Goal: Transaction & Acquisition: Purchase product/service

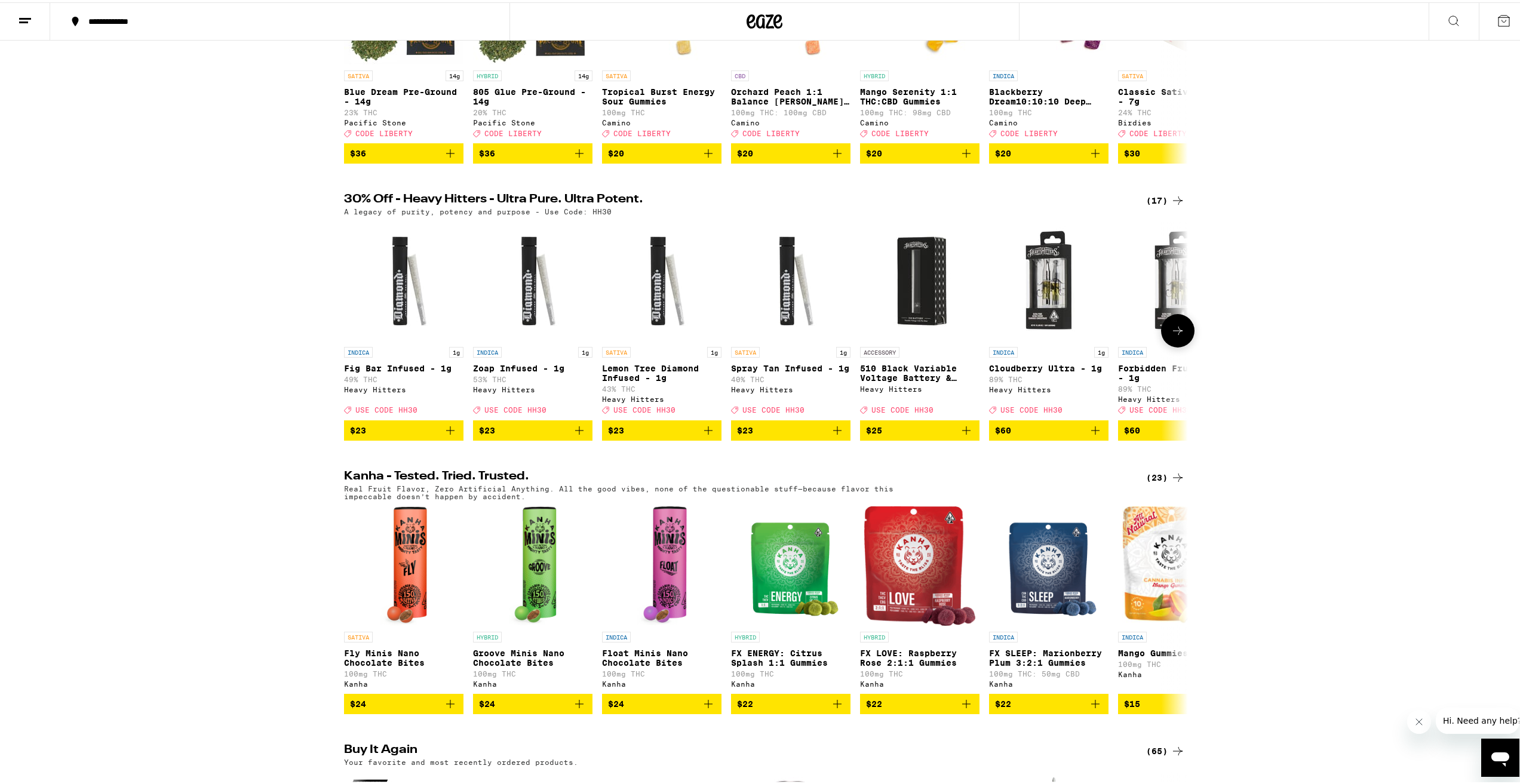
scroll to position [239, 0]
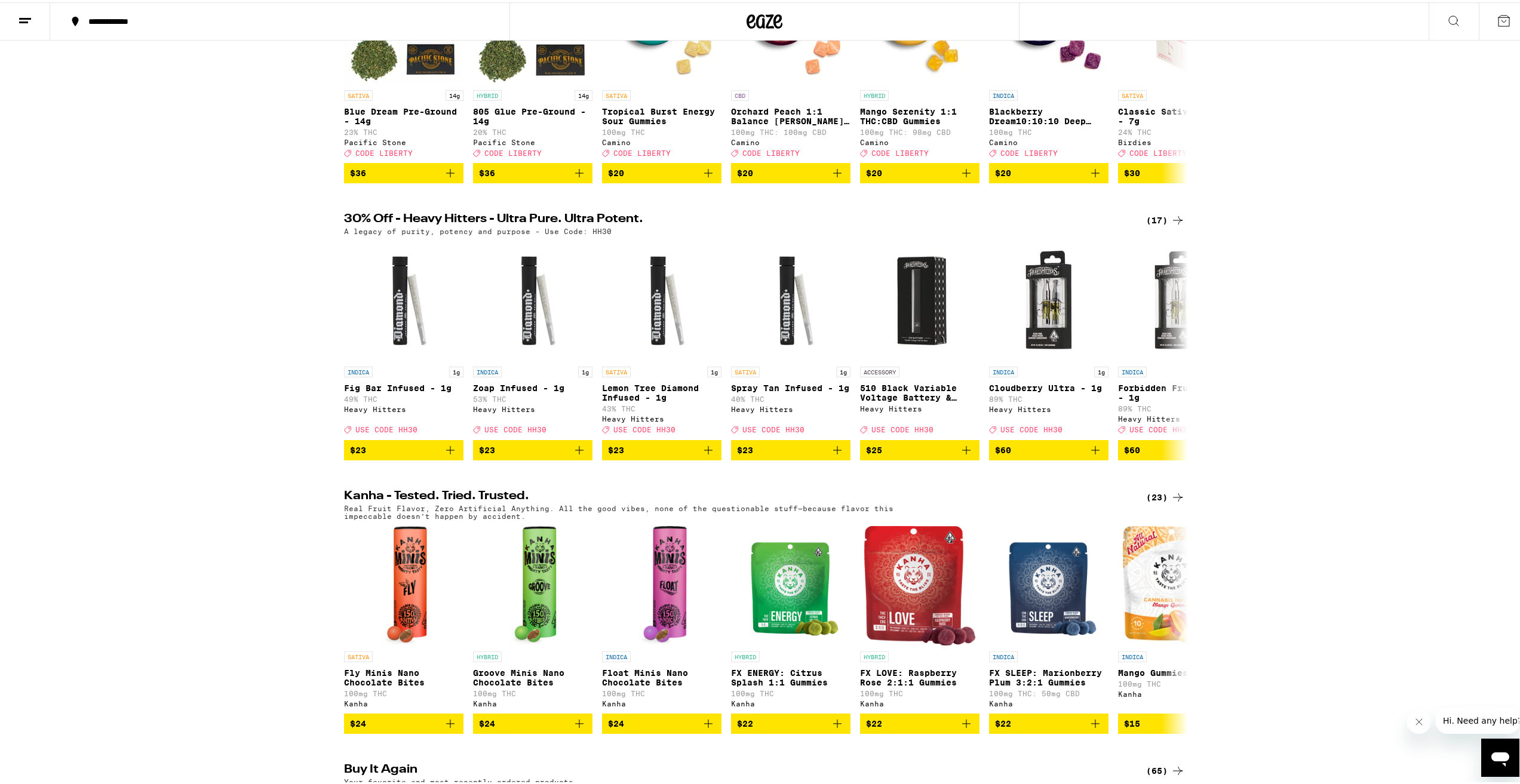
click at [1176, 225] on icon at bounding box center [1178, 218] width 15 height 15
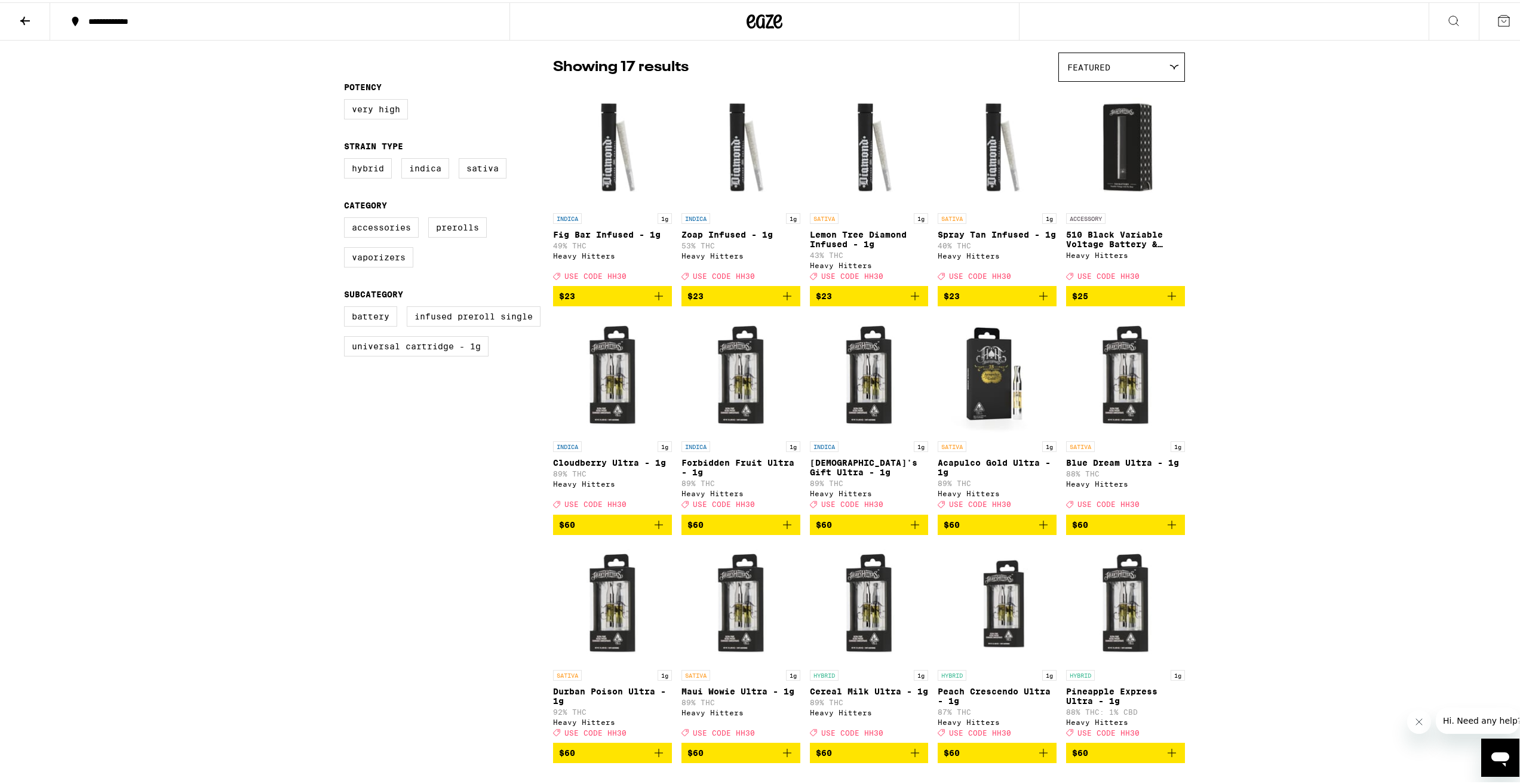
scroll to position [60, 0]
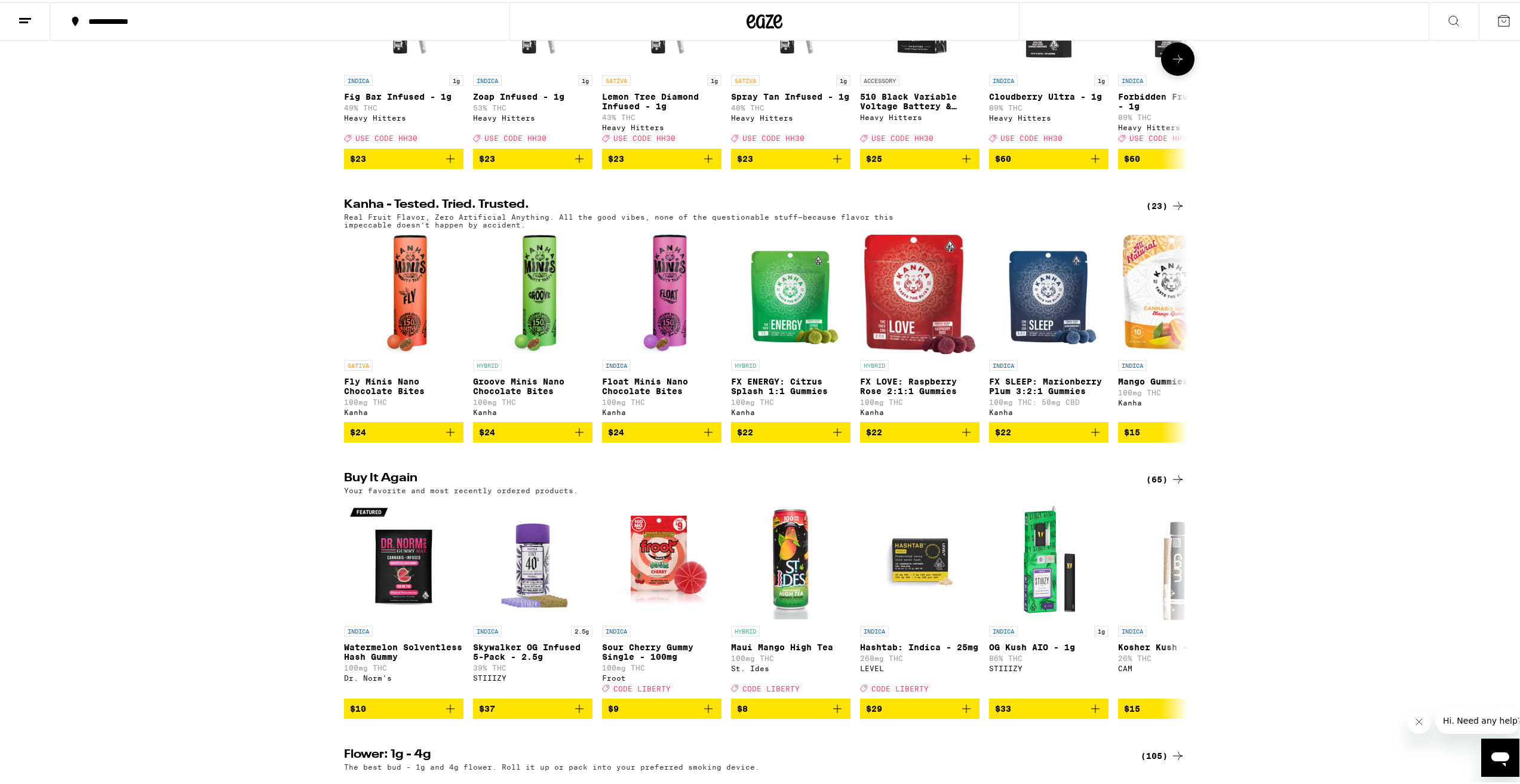
scroll to position [537, 0]
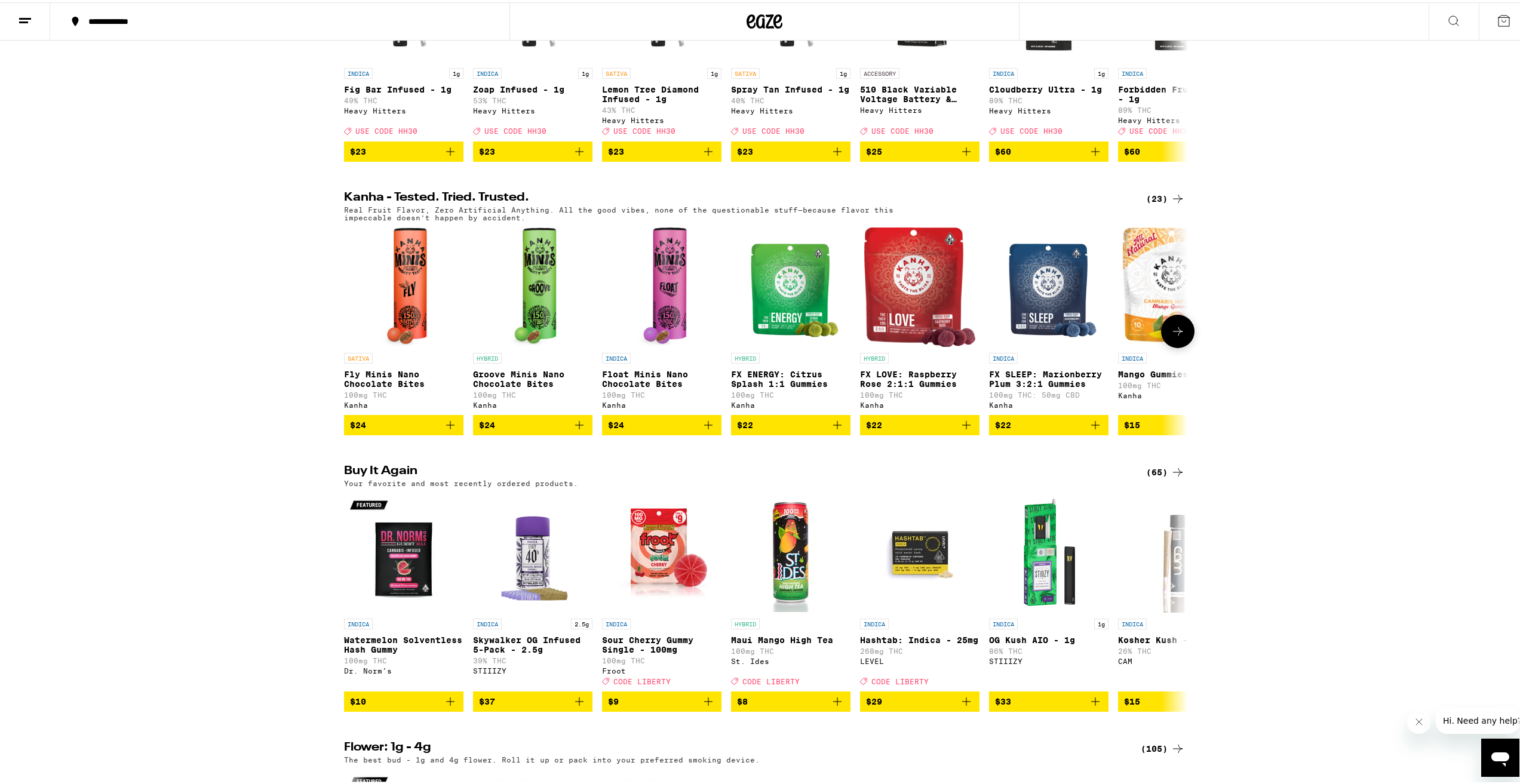
click at [1183, 346] on button at bounding box center [1177, 329] width 33 height 33
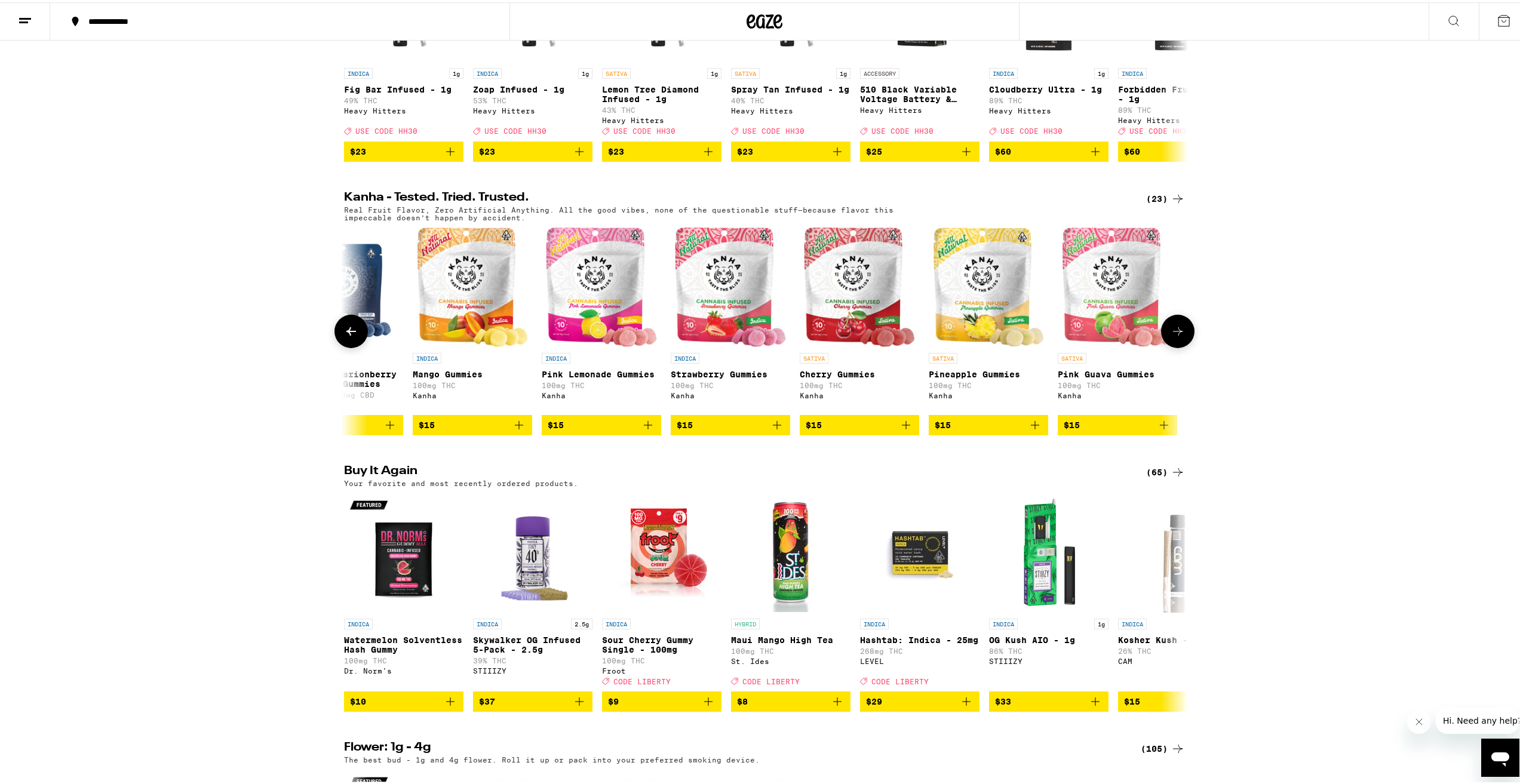
scroll to position [0, 711]
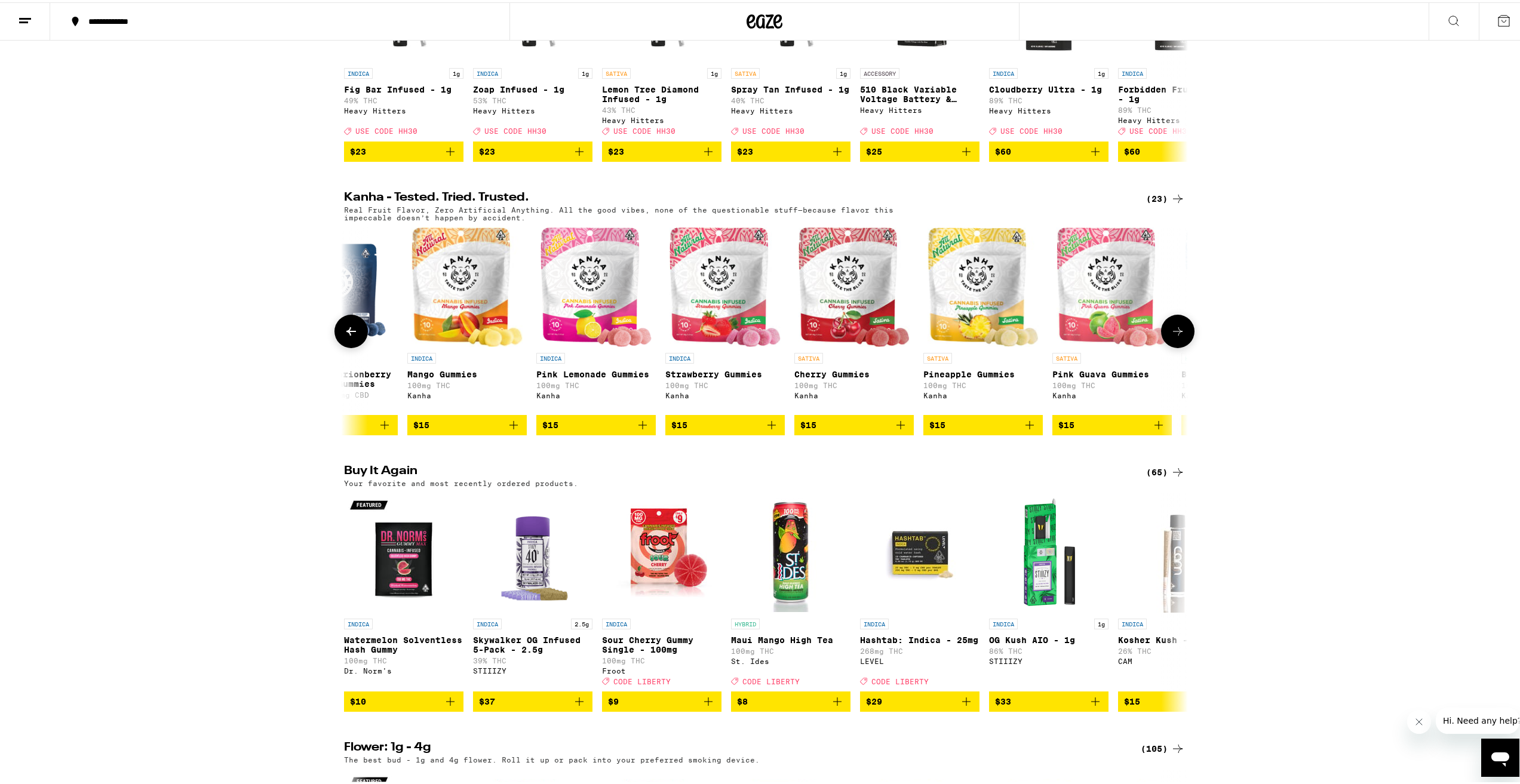
click at [1183, 346] on button at bounding box center [1177, 329] width 33 height 33
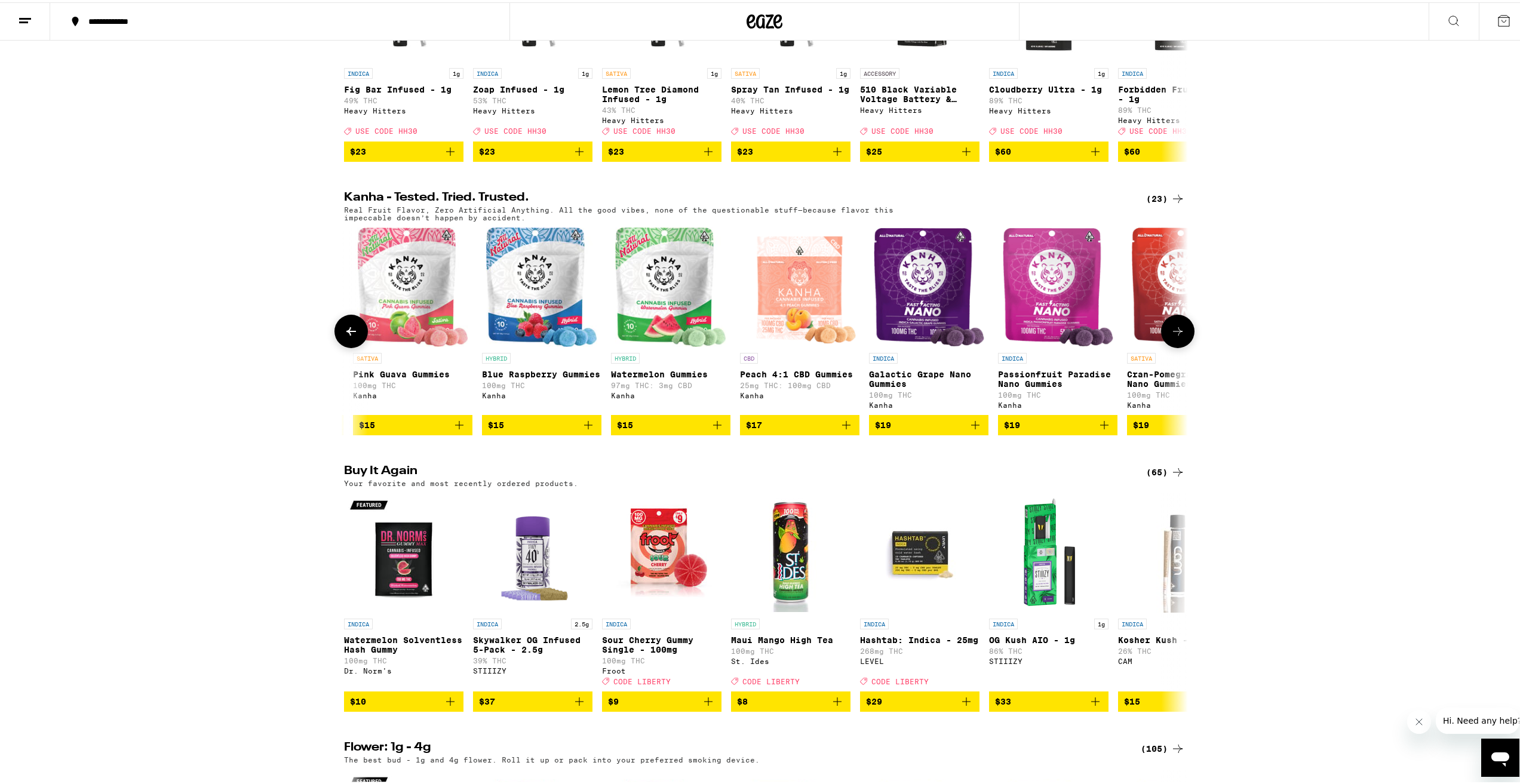
scroll to position [0, 1421]
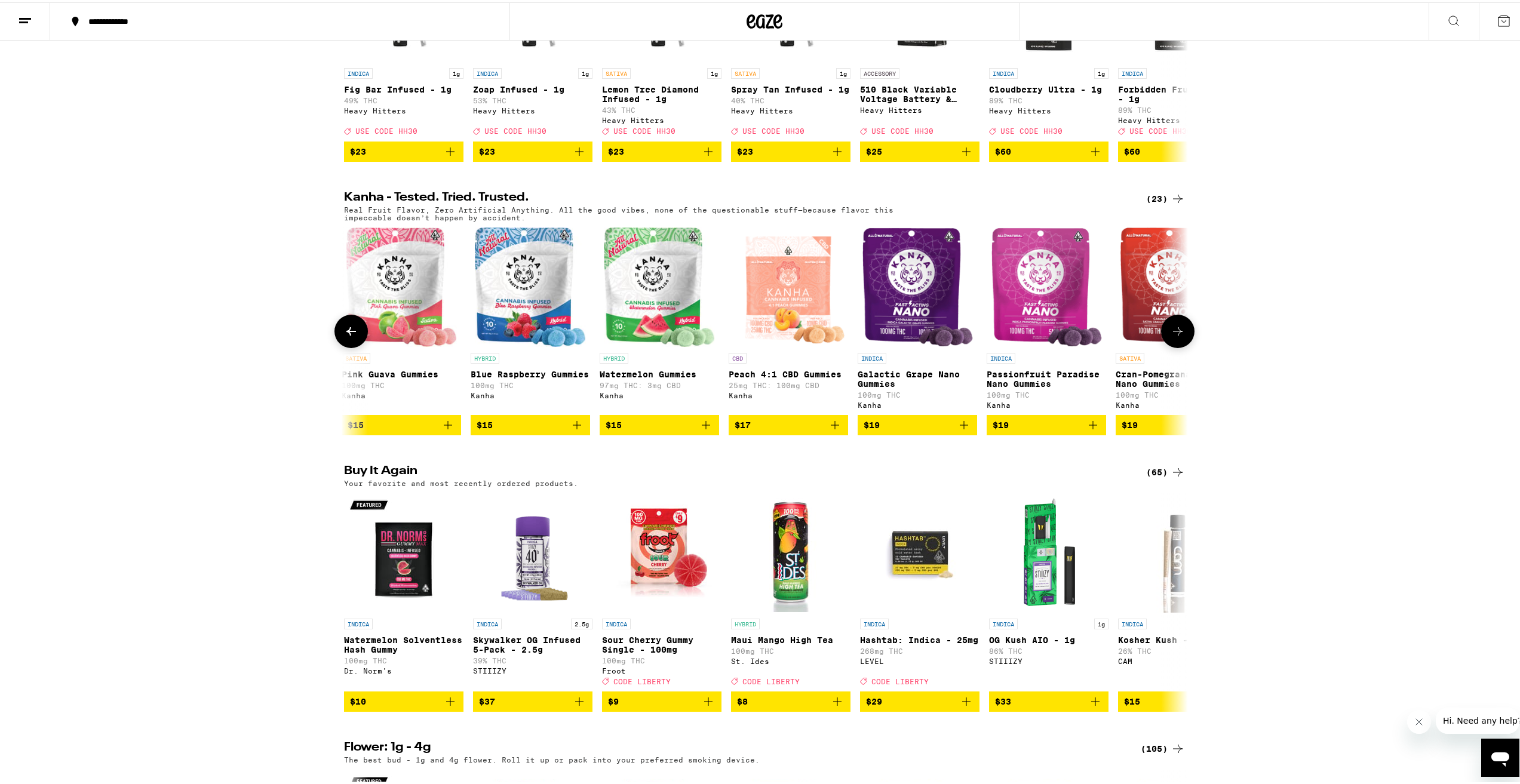
click at [544, 430] on span "$15" at bounding box center [530, 423] width 108 height 15
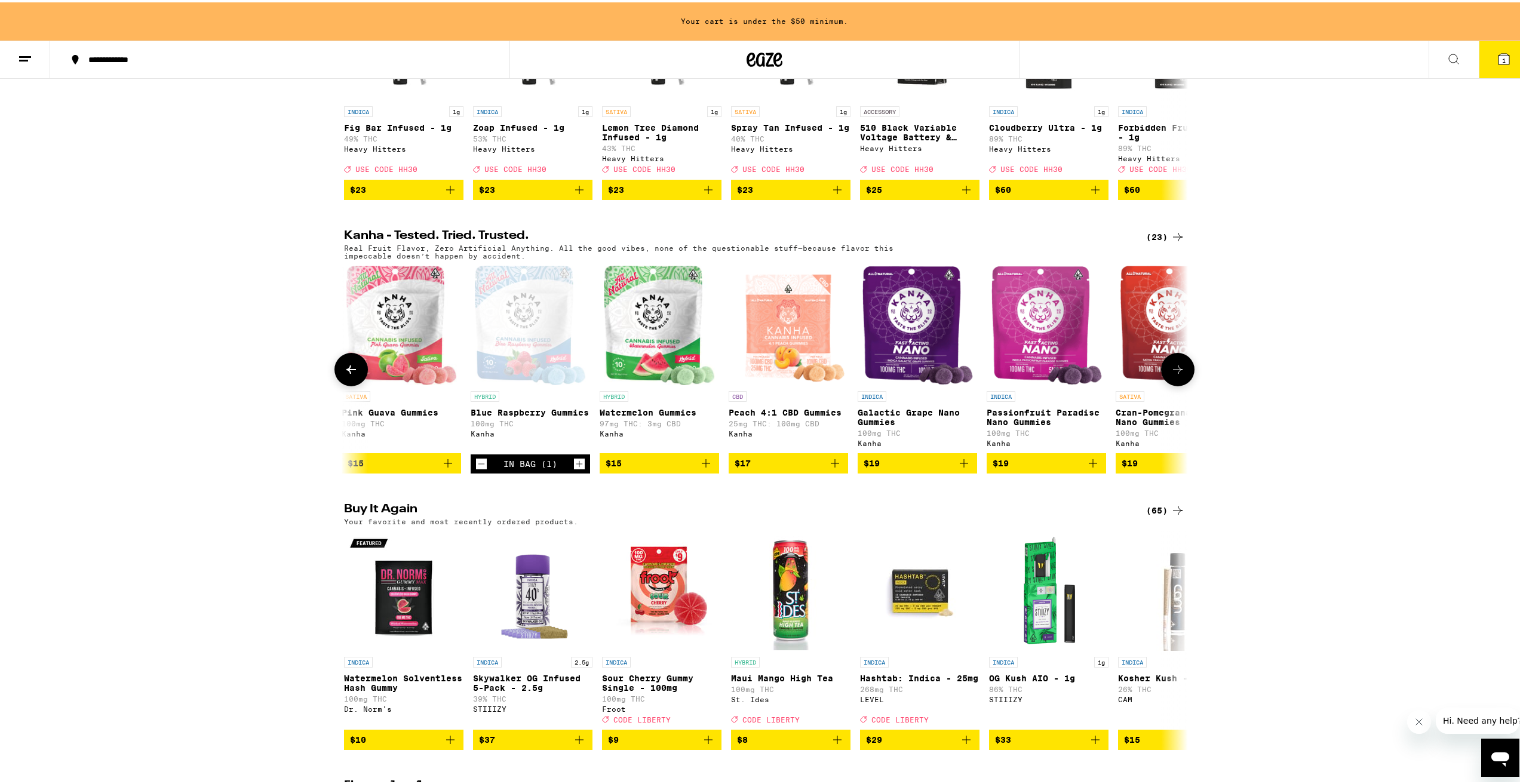
scroll to position [576, 0]
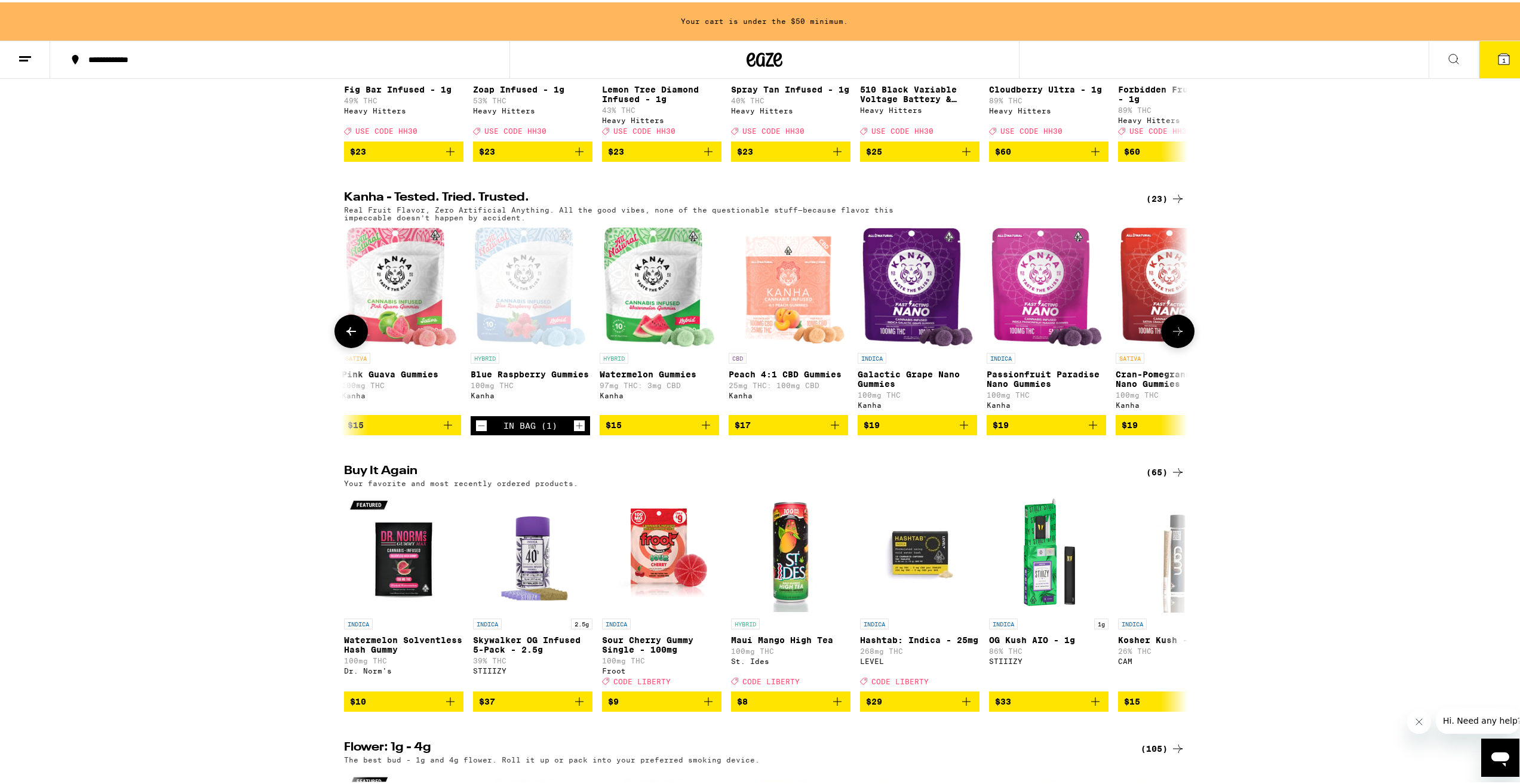
click at [1175, 336] on icon at bounding box center [1178, 329] width 15 height 15
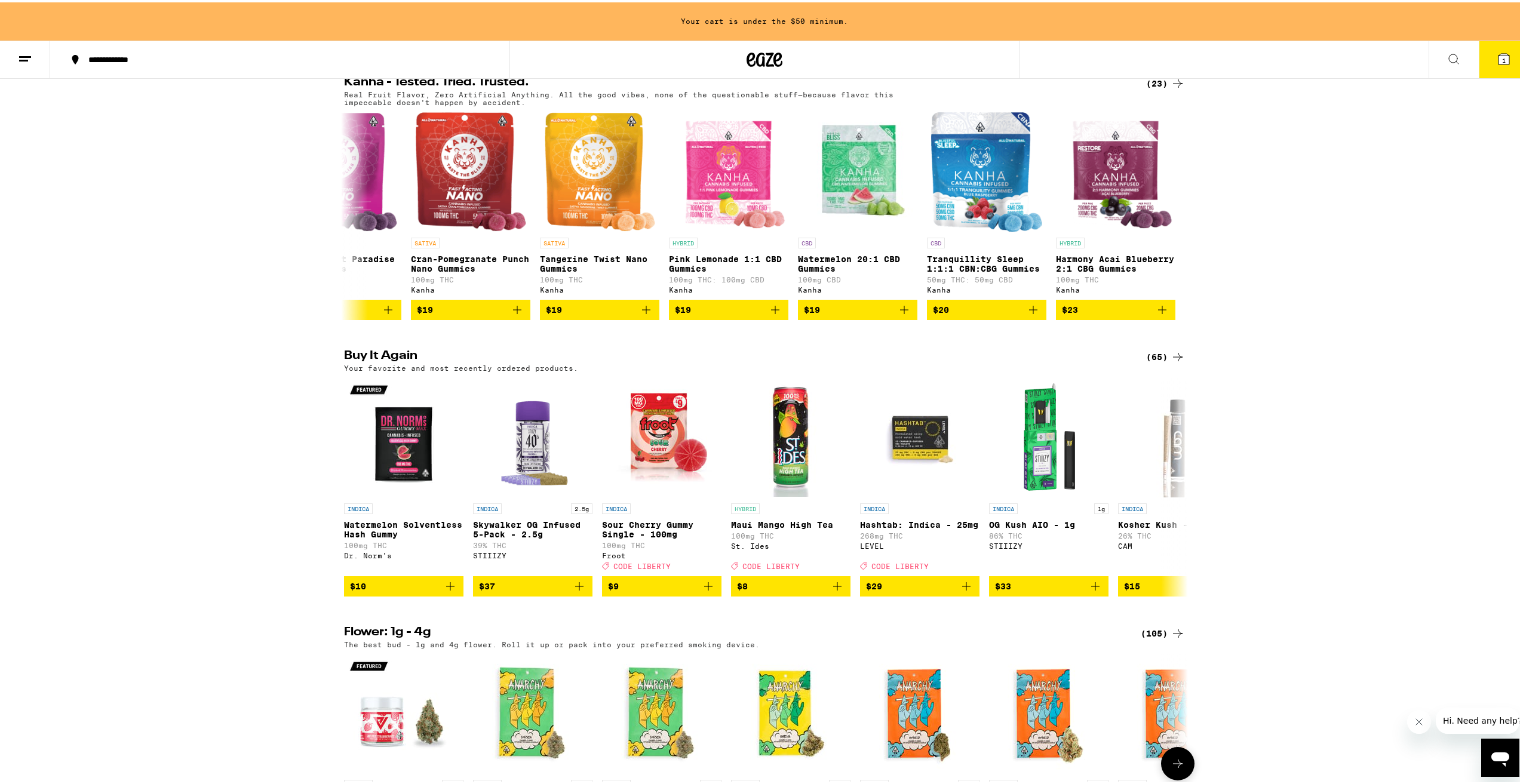
scroll to position [755, 0]
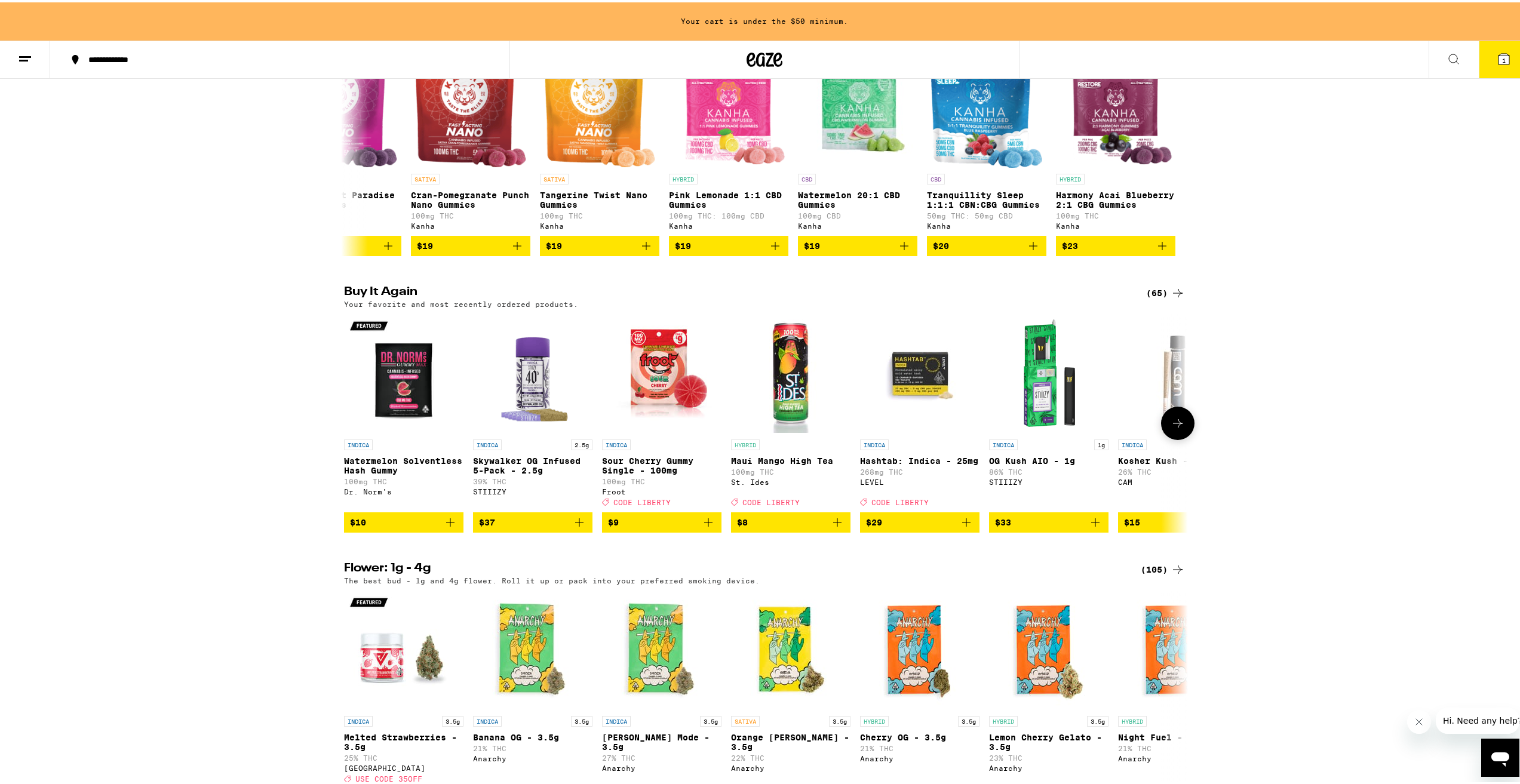
click at [1176, 428] on icon at bounding box center [1178, 421] width 15 height 15
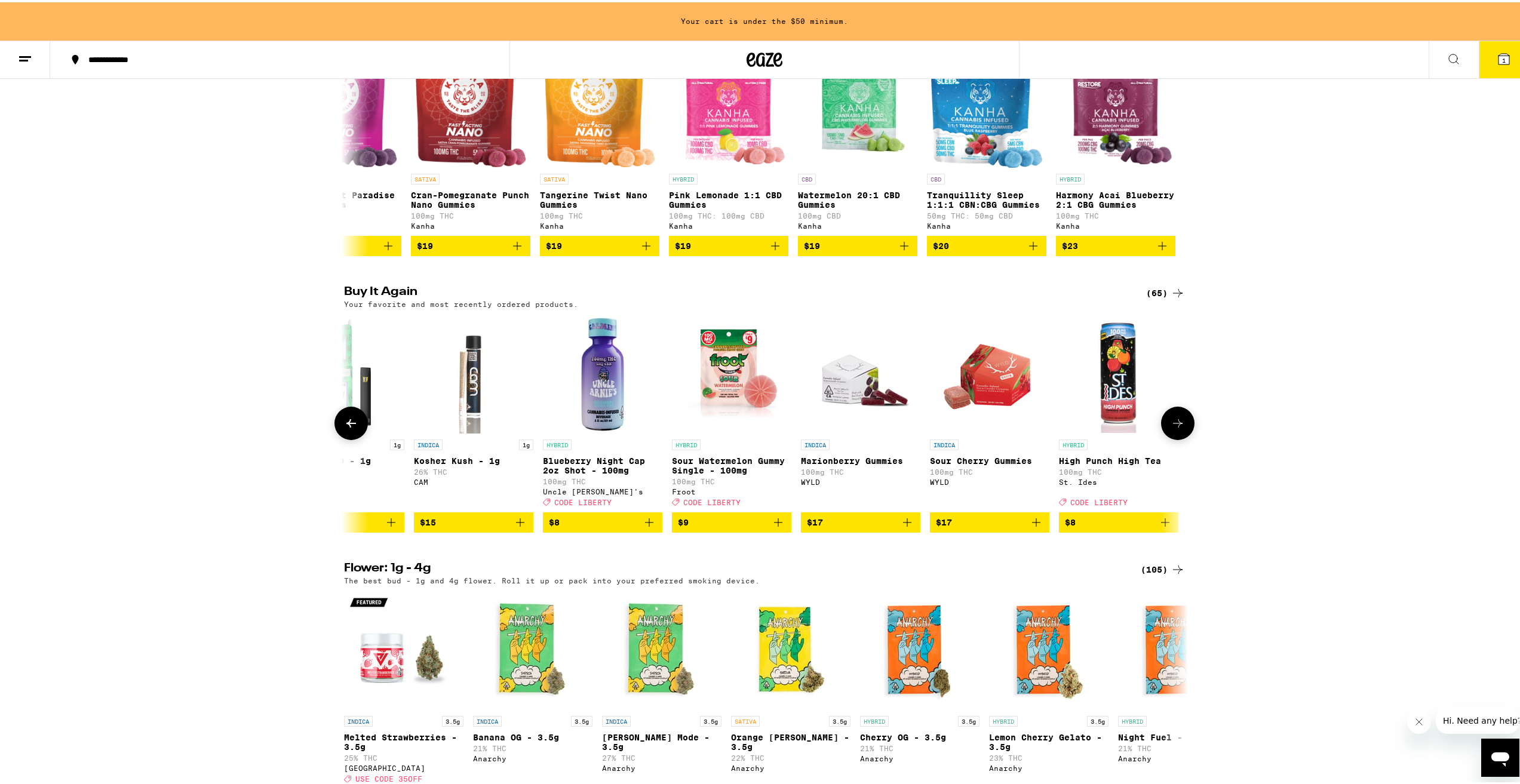
scroll to position [0, 711]
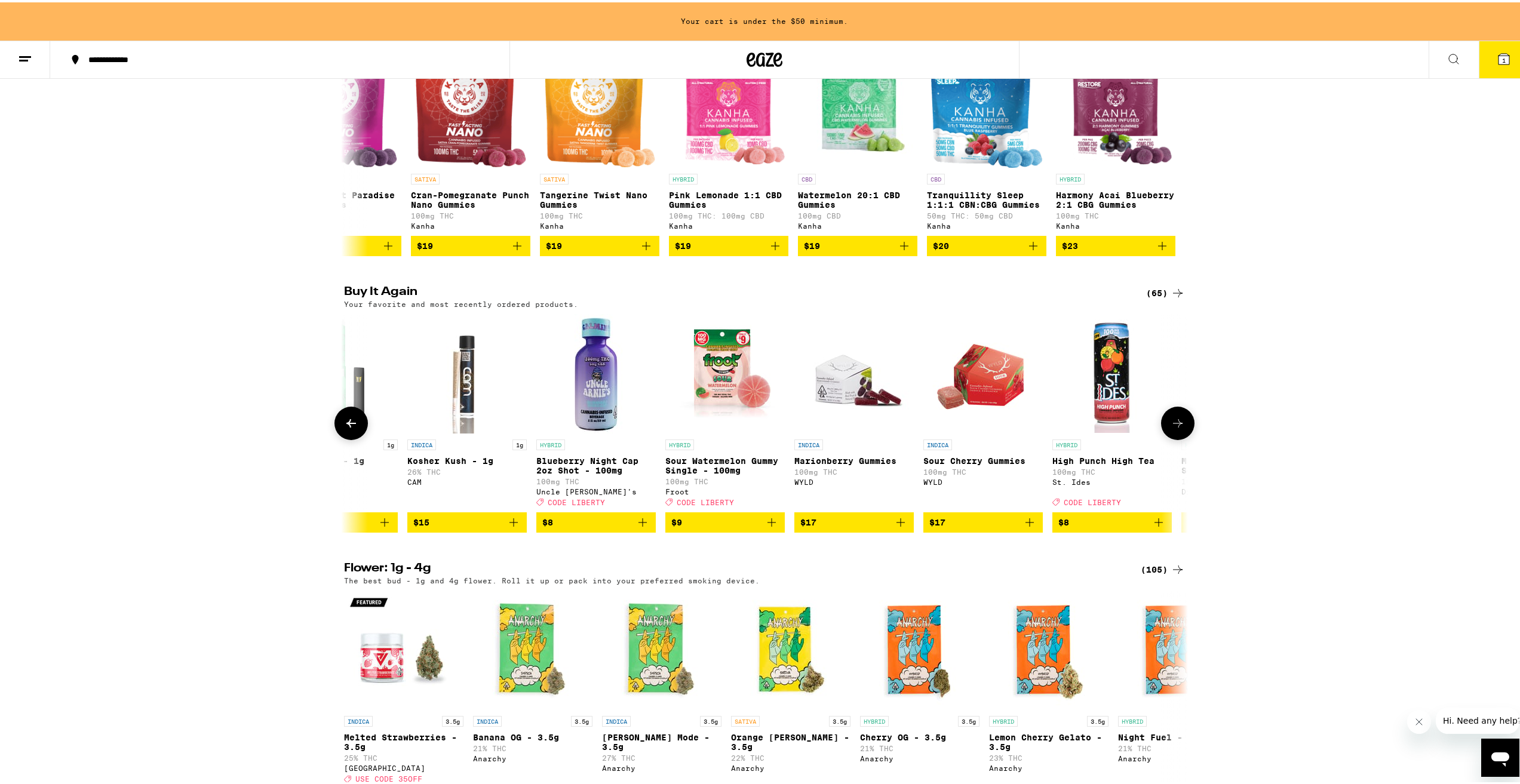
click at [725, 527] on span "$9" at bounding box center [725, 520] width 108 height 15
click at [570, 527] on span "$8" at bounding box center [596, 520] width 108 height 15
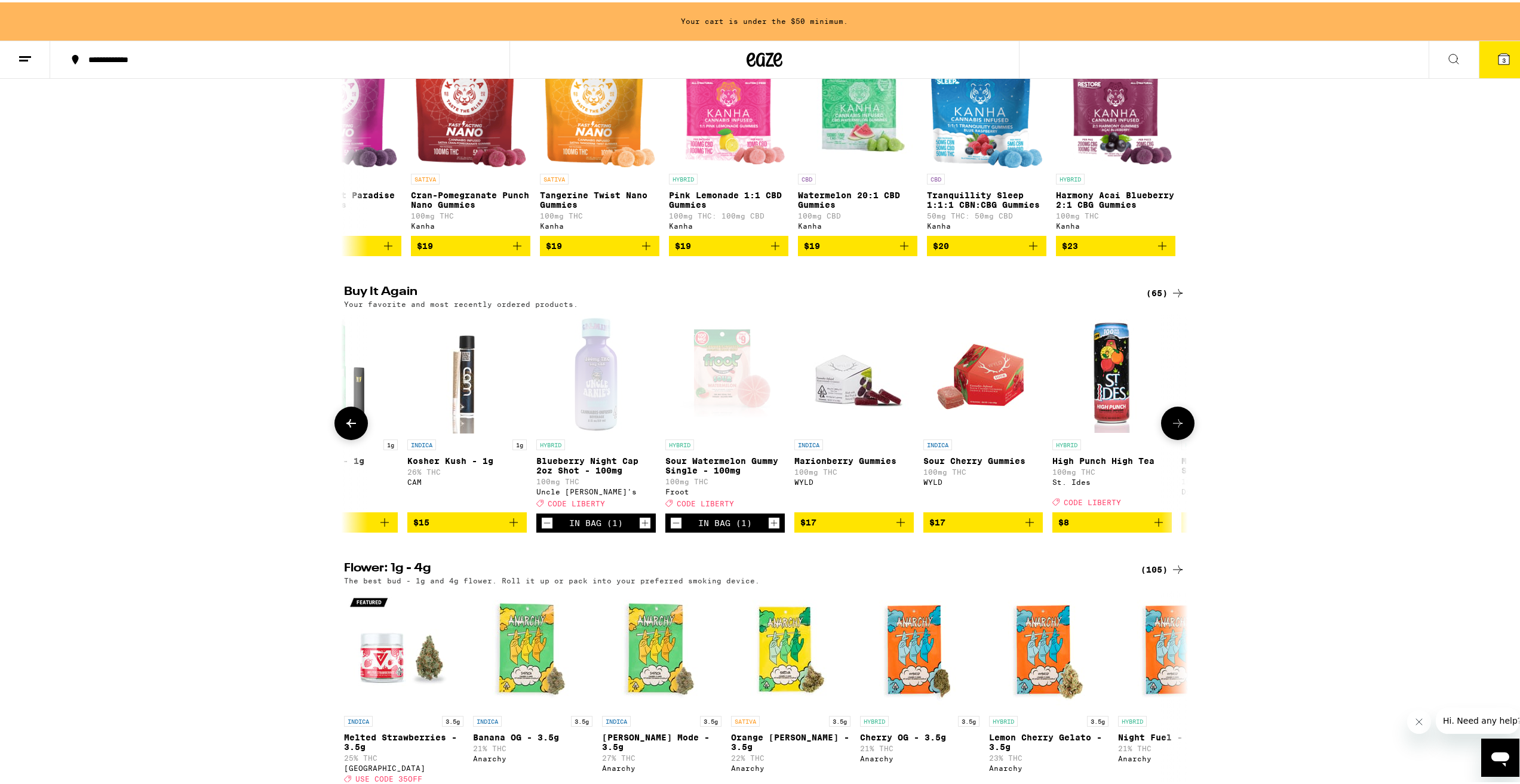
click at [1178, 428] on icon at bounding box center [1178, 421] width 15 height 15
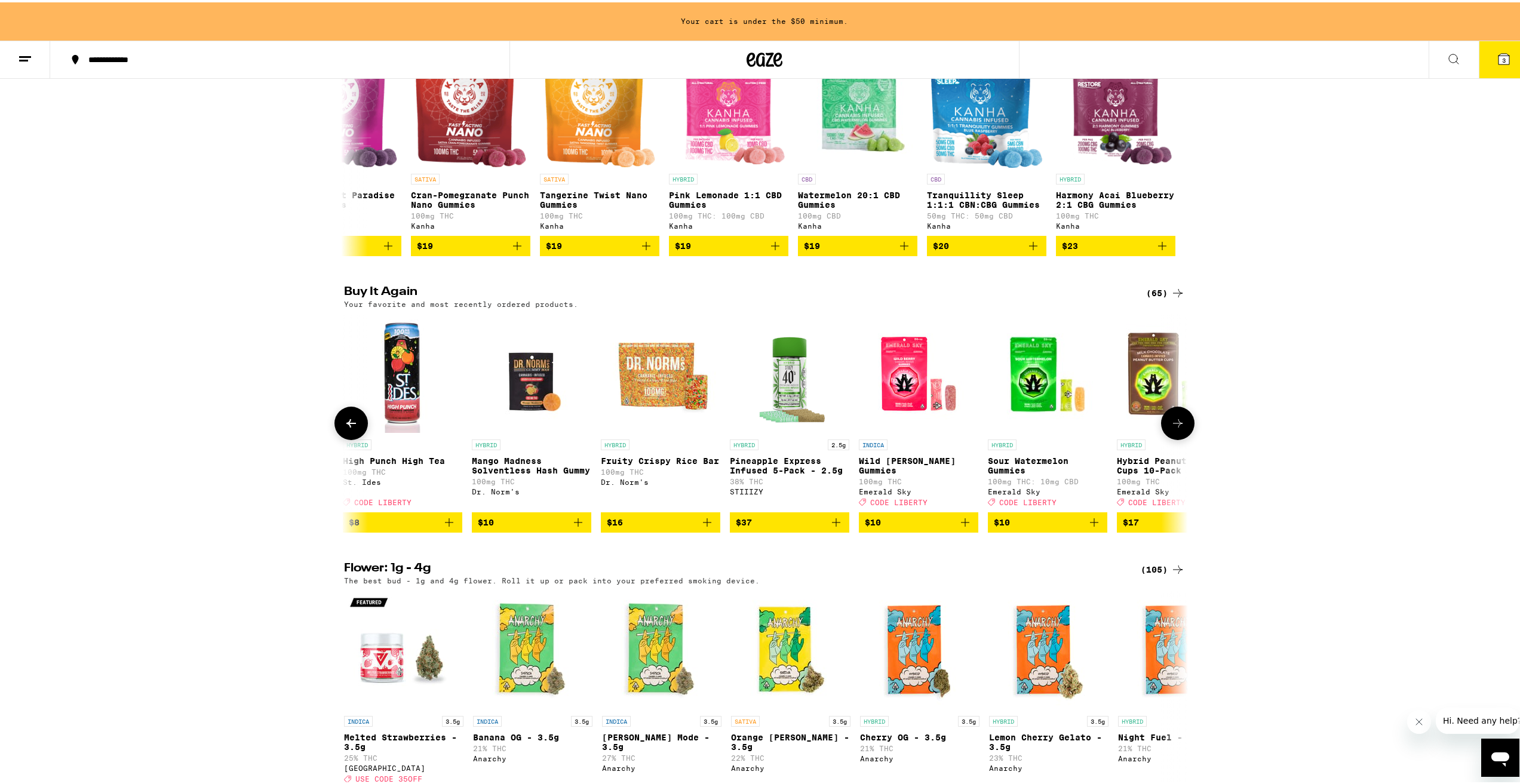
scroll to position [0, 1421]
click at [1178, 428] on icon at bounding box center [1178, 421] width 15 height 15
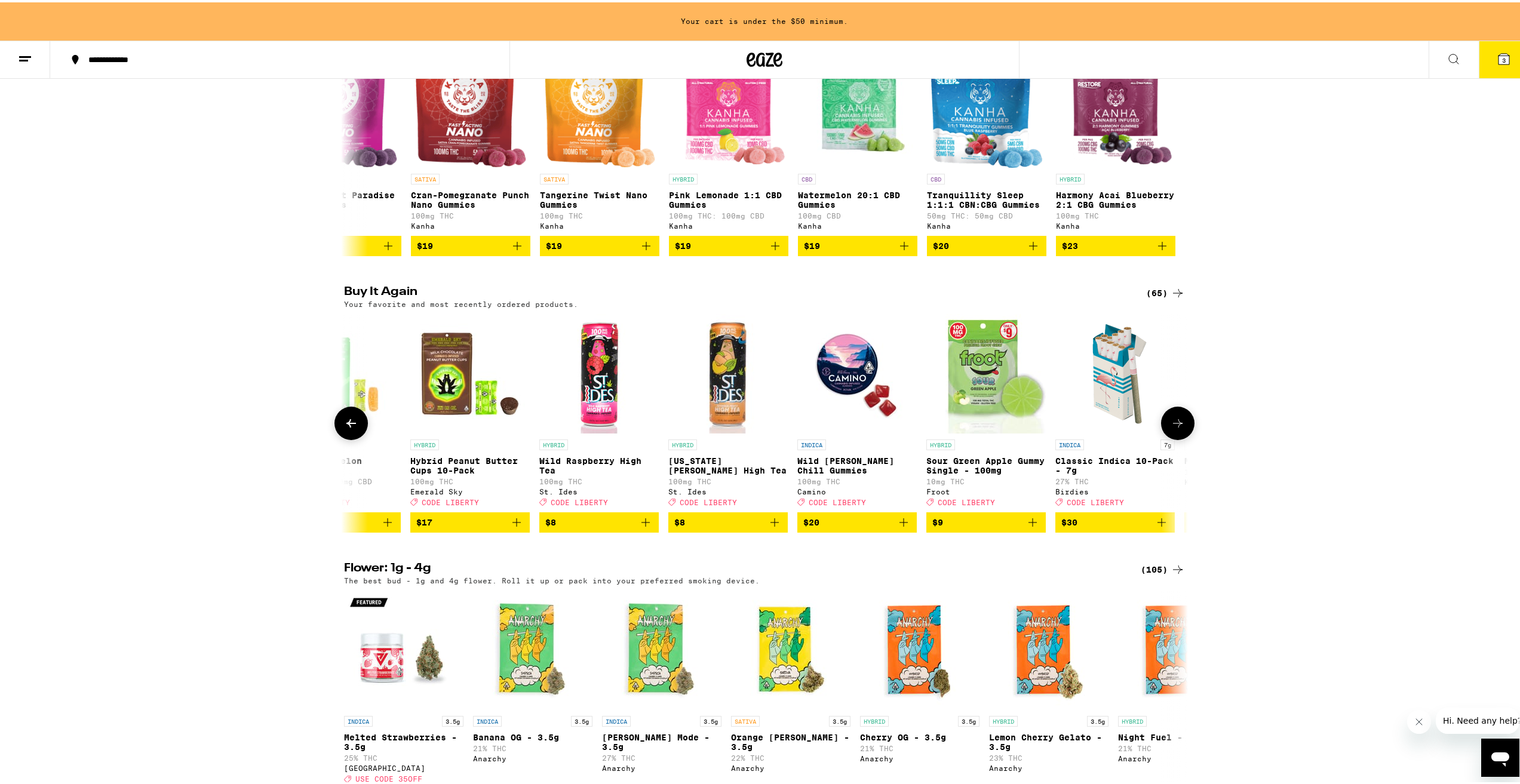
scroll to position [0, 2133]
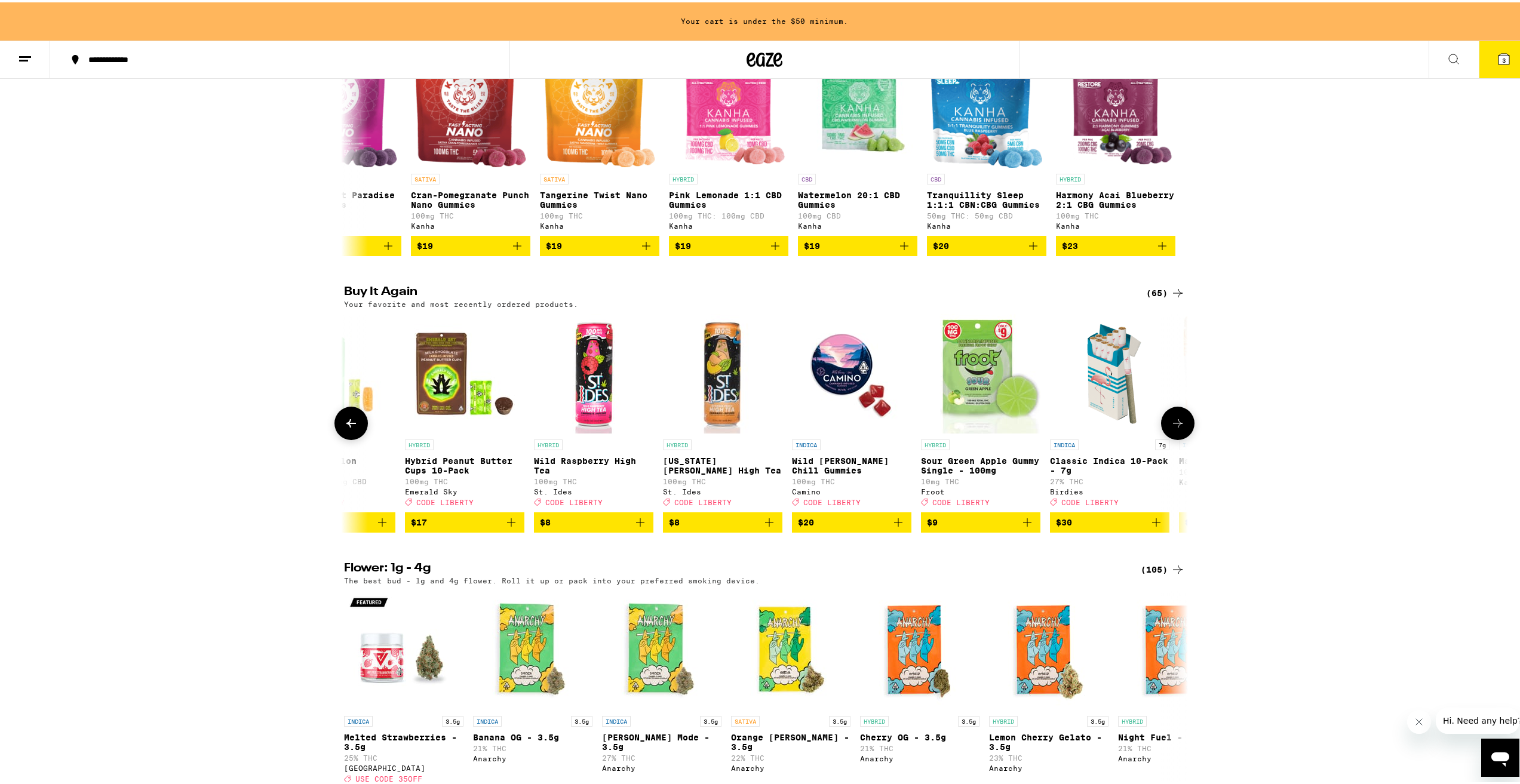
click at [1178, 428] on icon at bounding box center [1178, 421] width 15 height 15
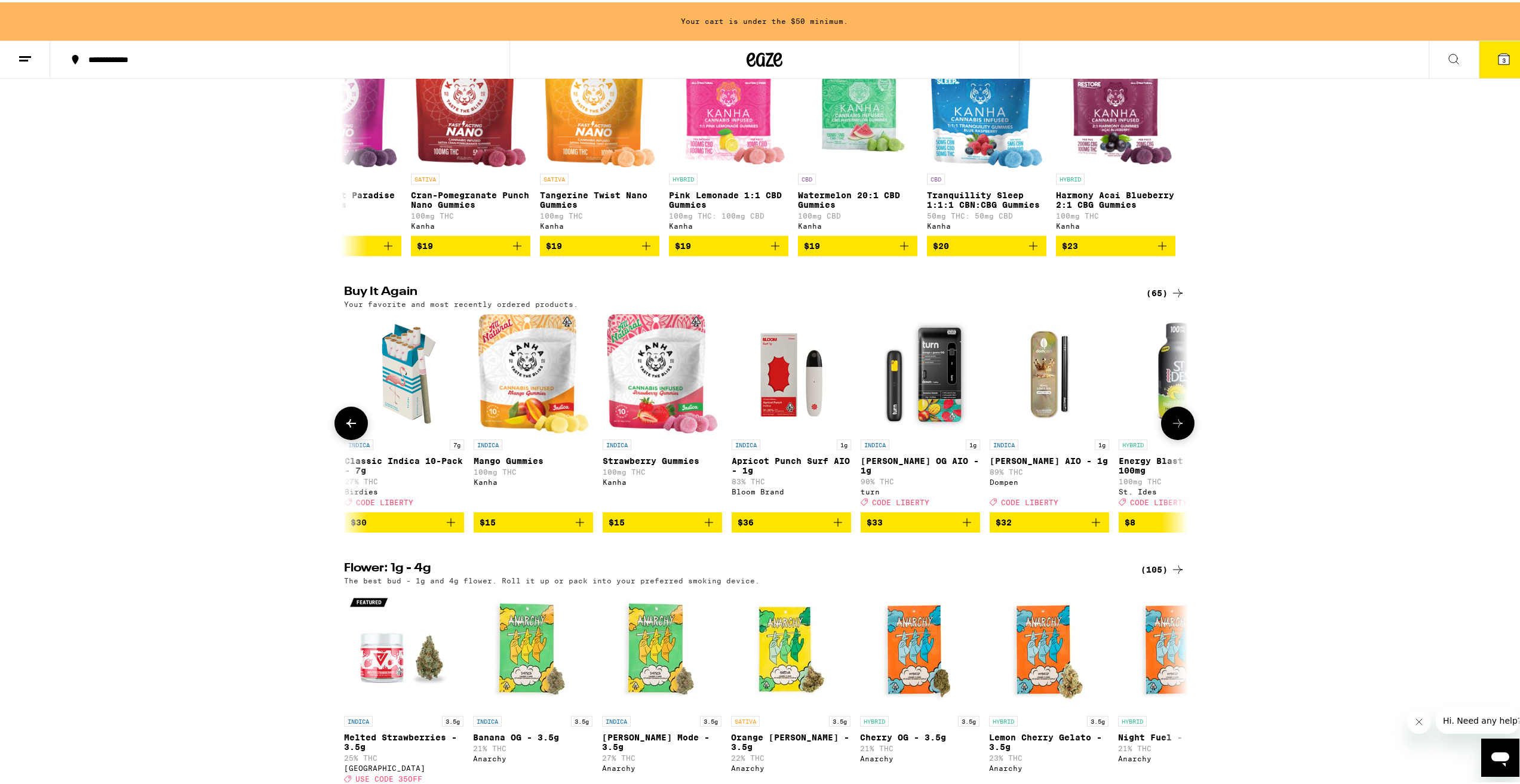
scroll to position [0, 2843]
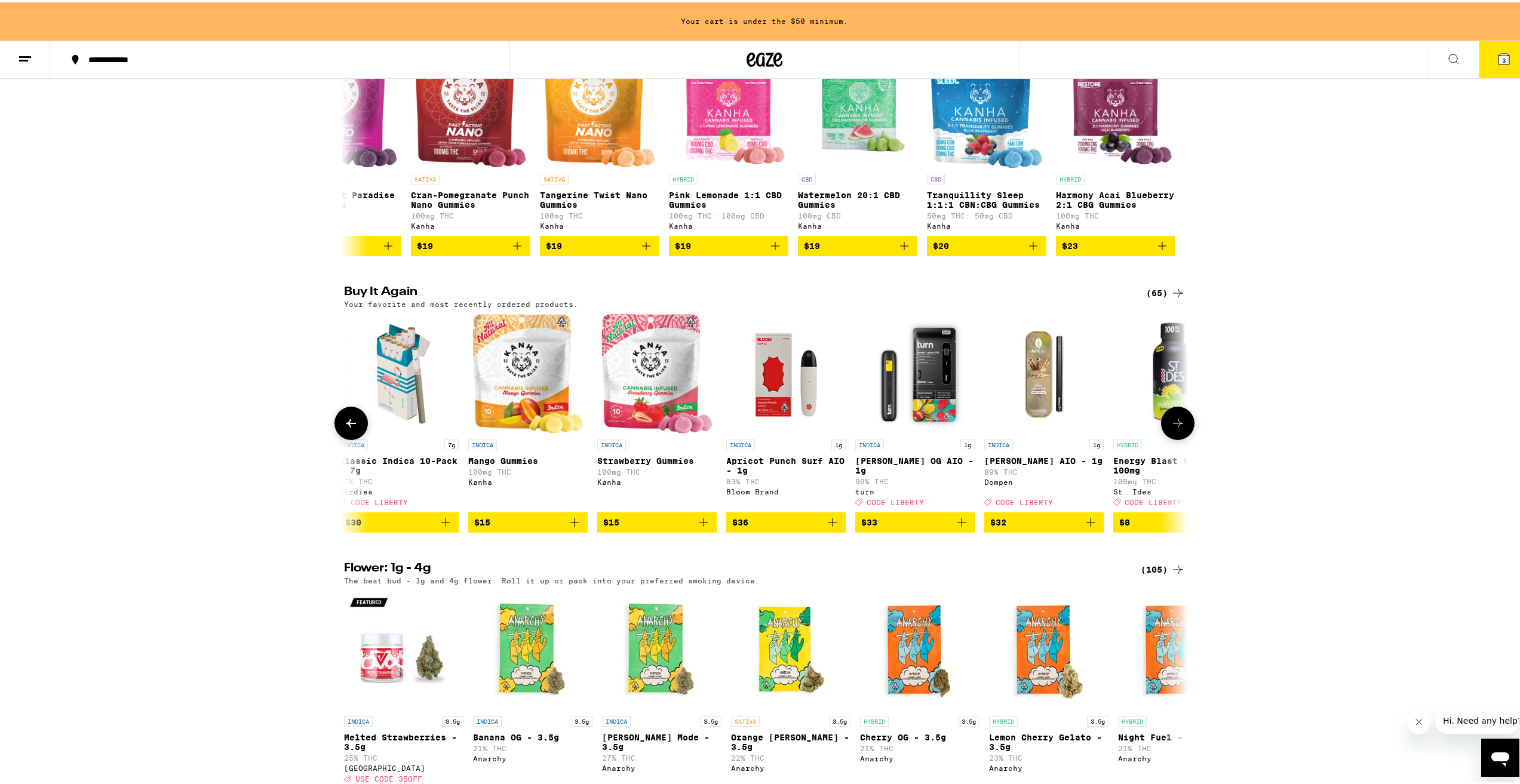
click at [1178, 428] on icon at bounding box center [1178, 421] width 15 height 15
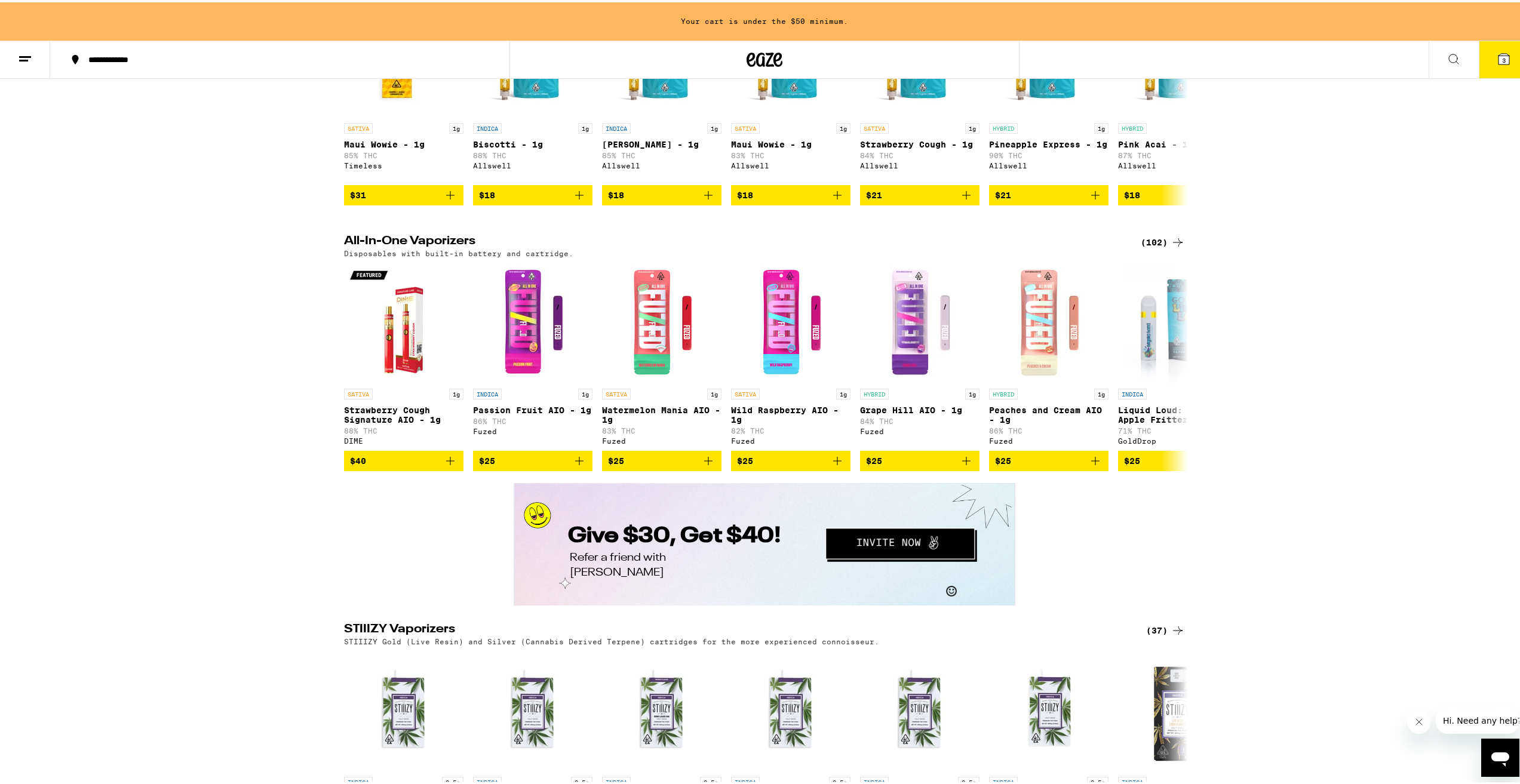
scroll to position [1830, 0]
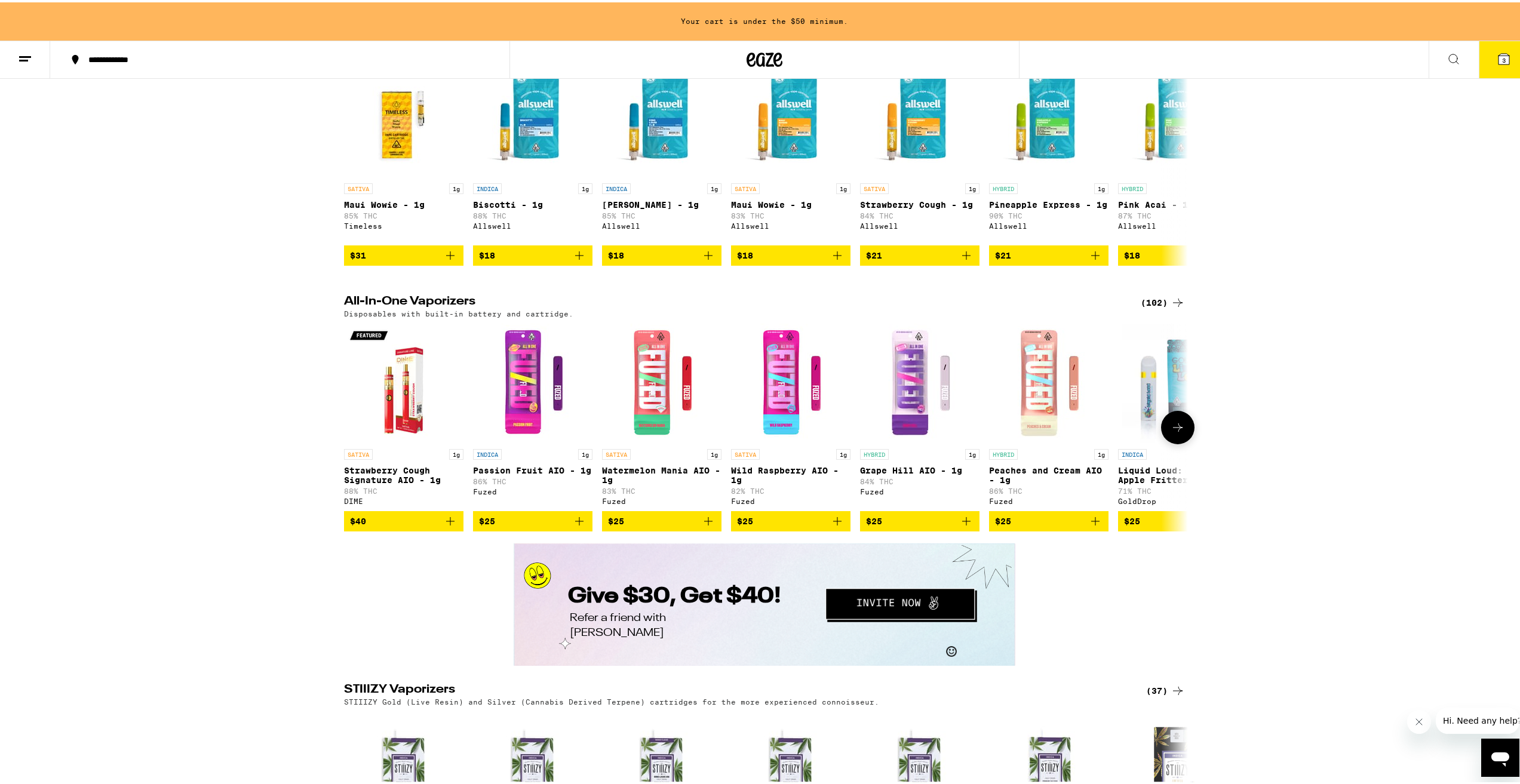
click at [1183, 442] on button at bounding box center [1177, 424] width 33 height 33
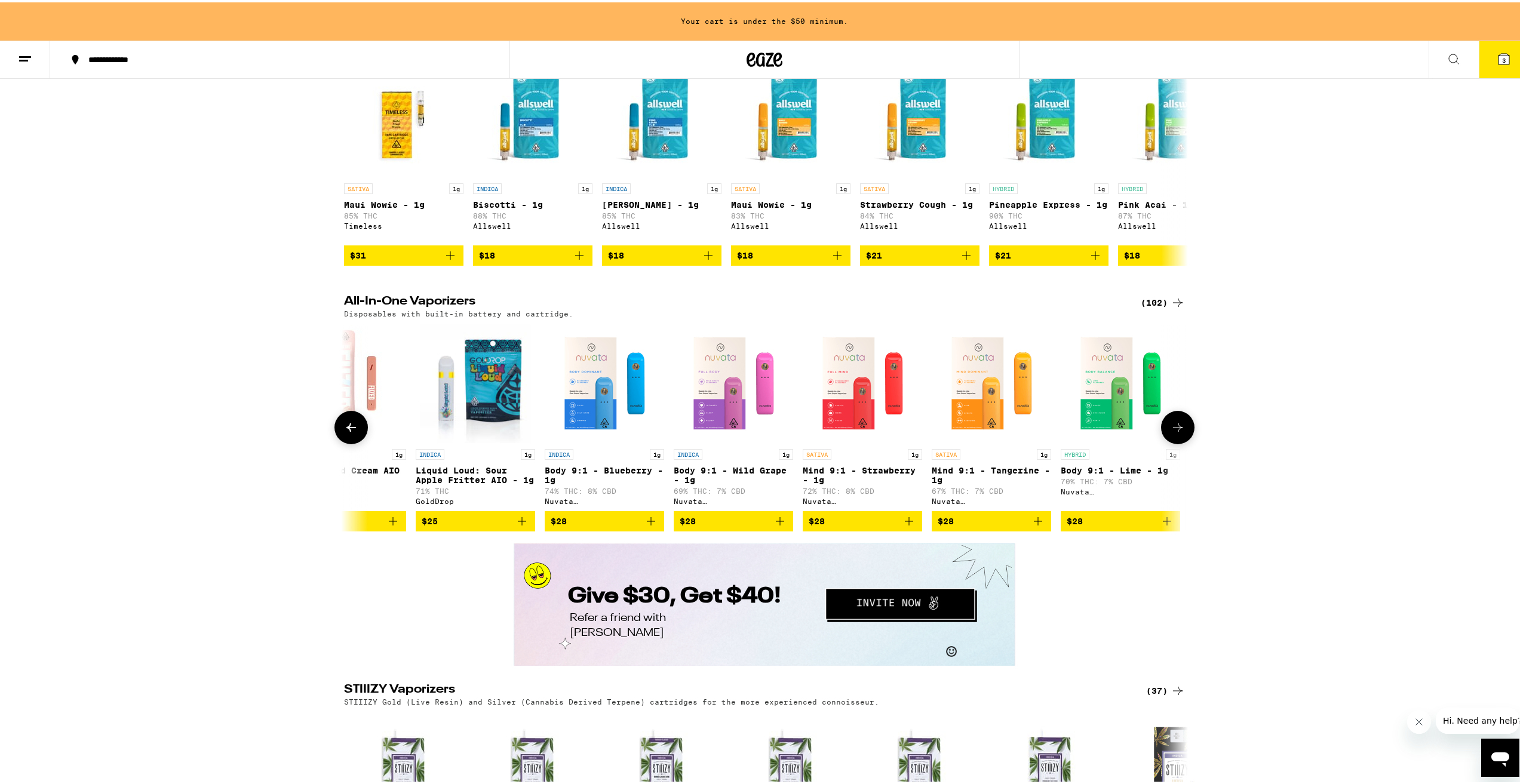
scroll to position [0, 711]
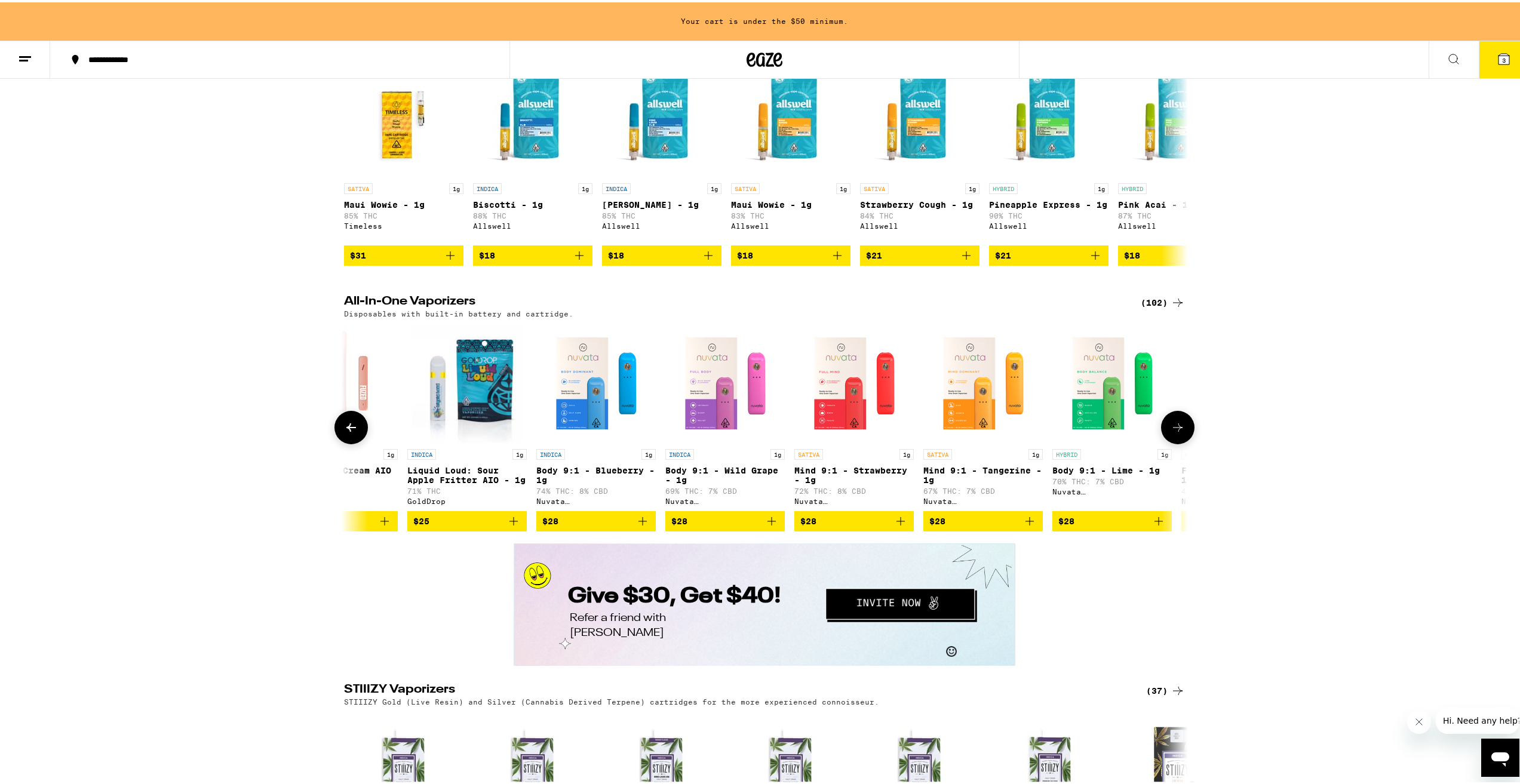
click at [1183, 442] on button at bounding box center [1177, 424] width 33 height 33
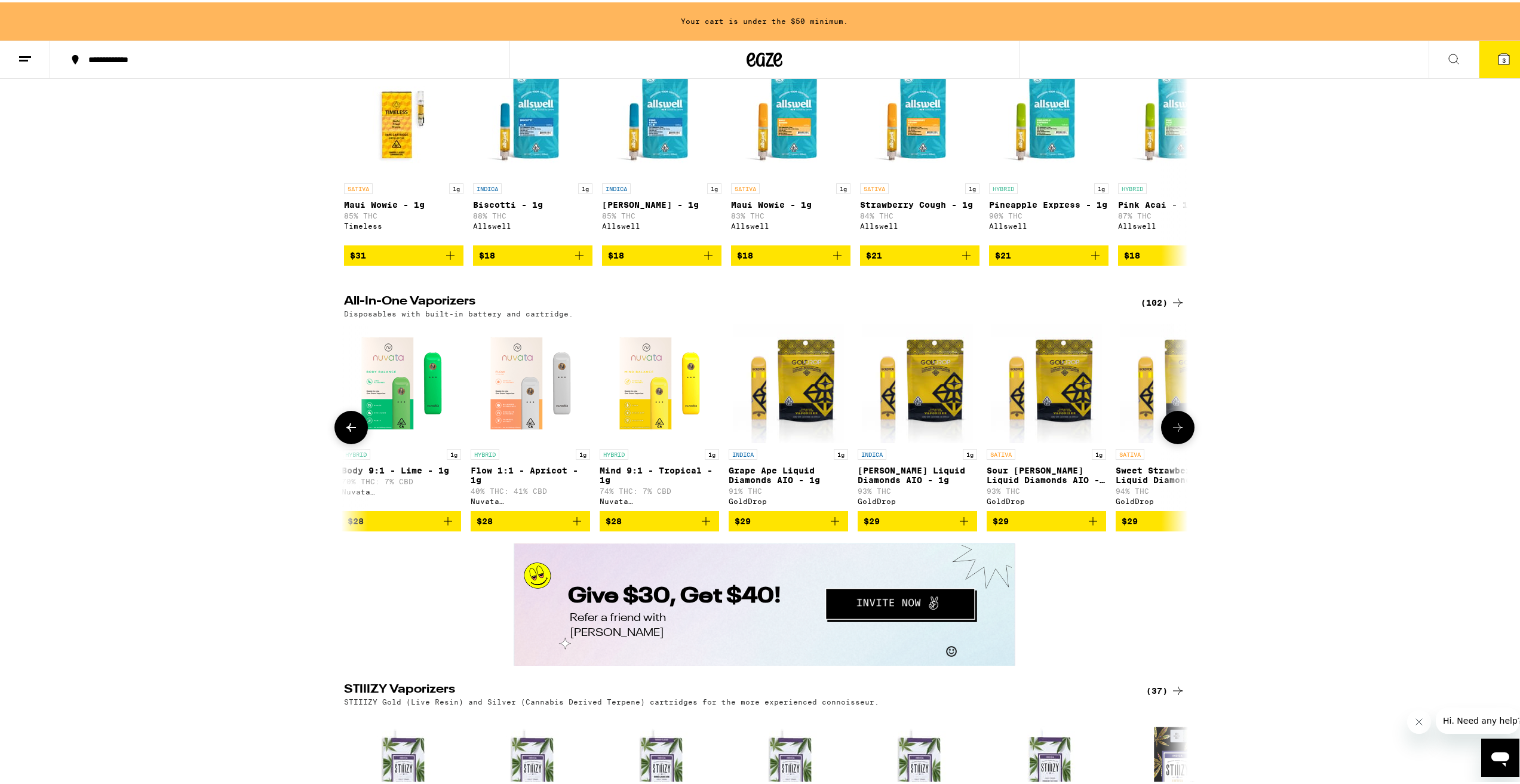
click at [1183, 442] on button at bounding box center [1177, 424] width 33 height 33
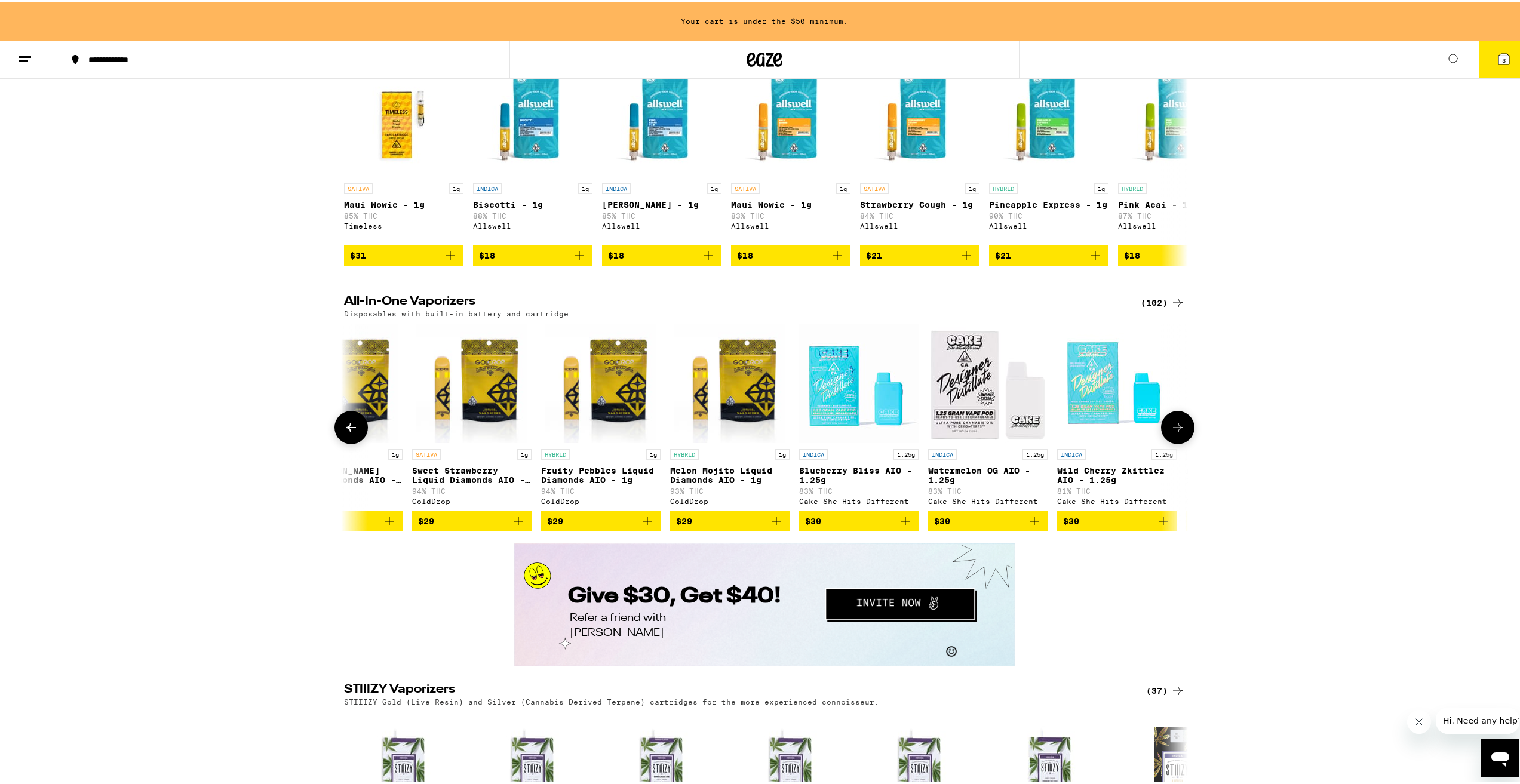
scroll to position [0, 2133]
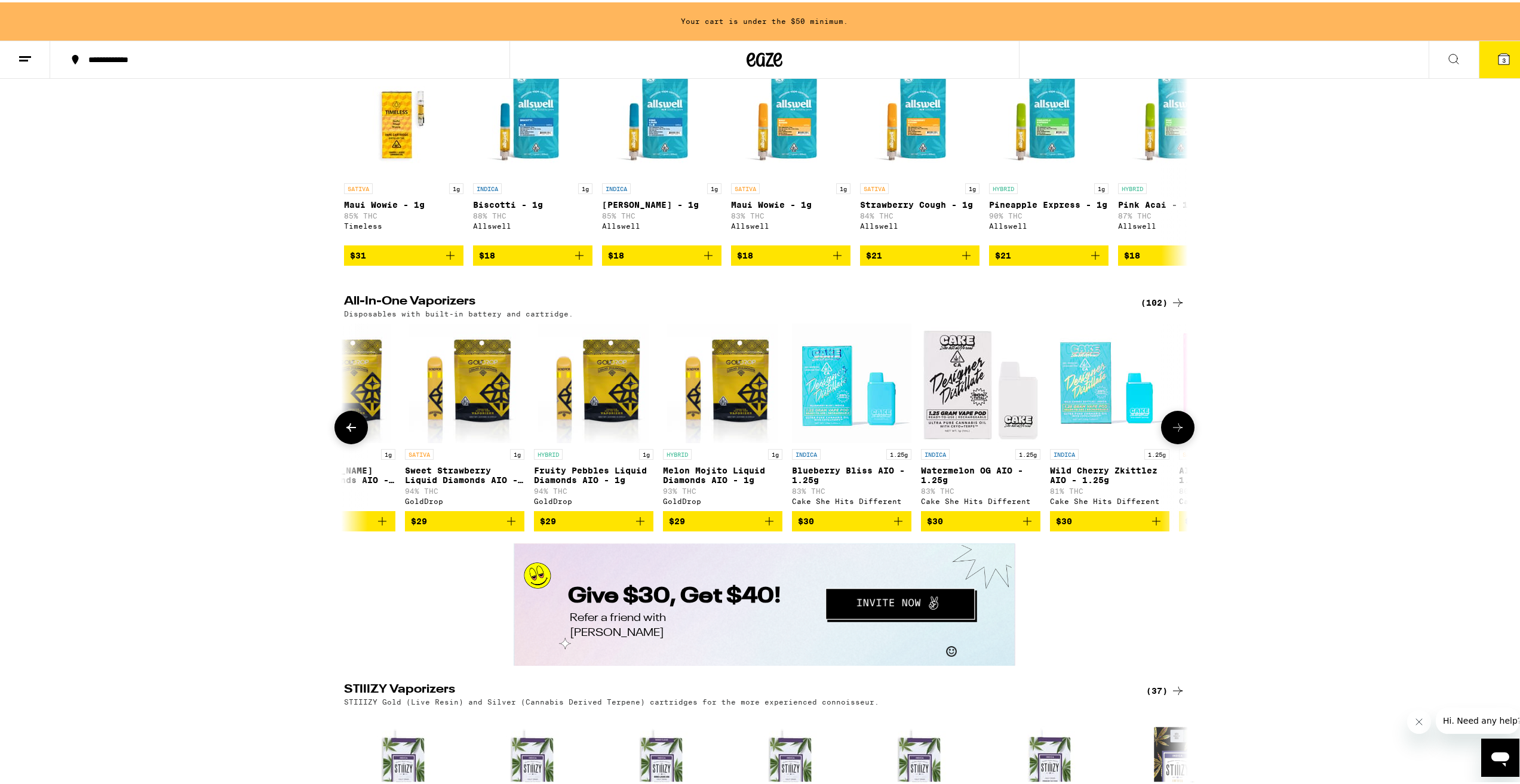
click at [1182, 442] on button at bounding box center [1177, 424] width 33 height 33
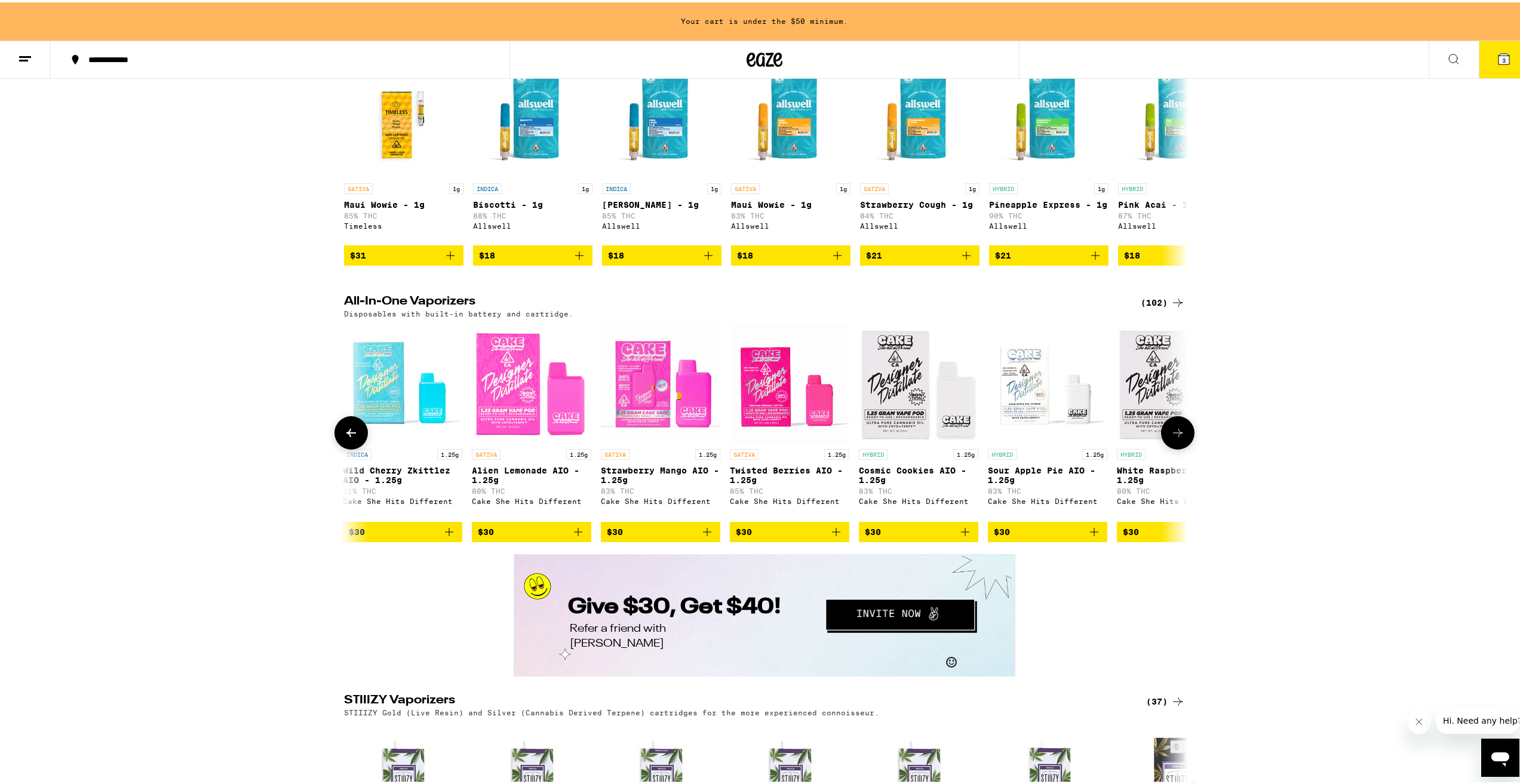
scroll to position [0, 2843]
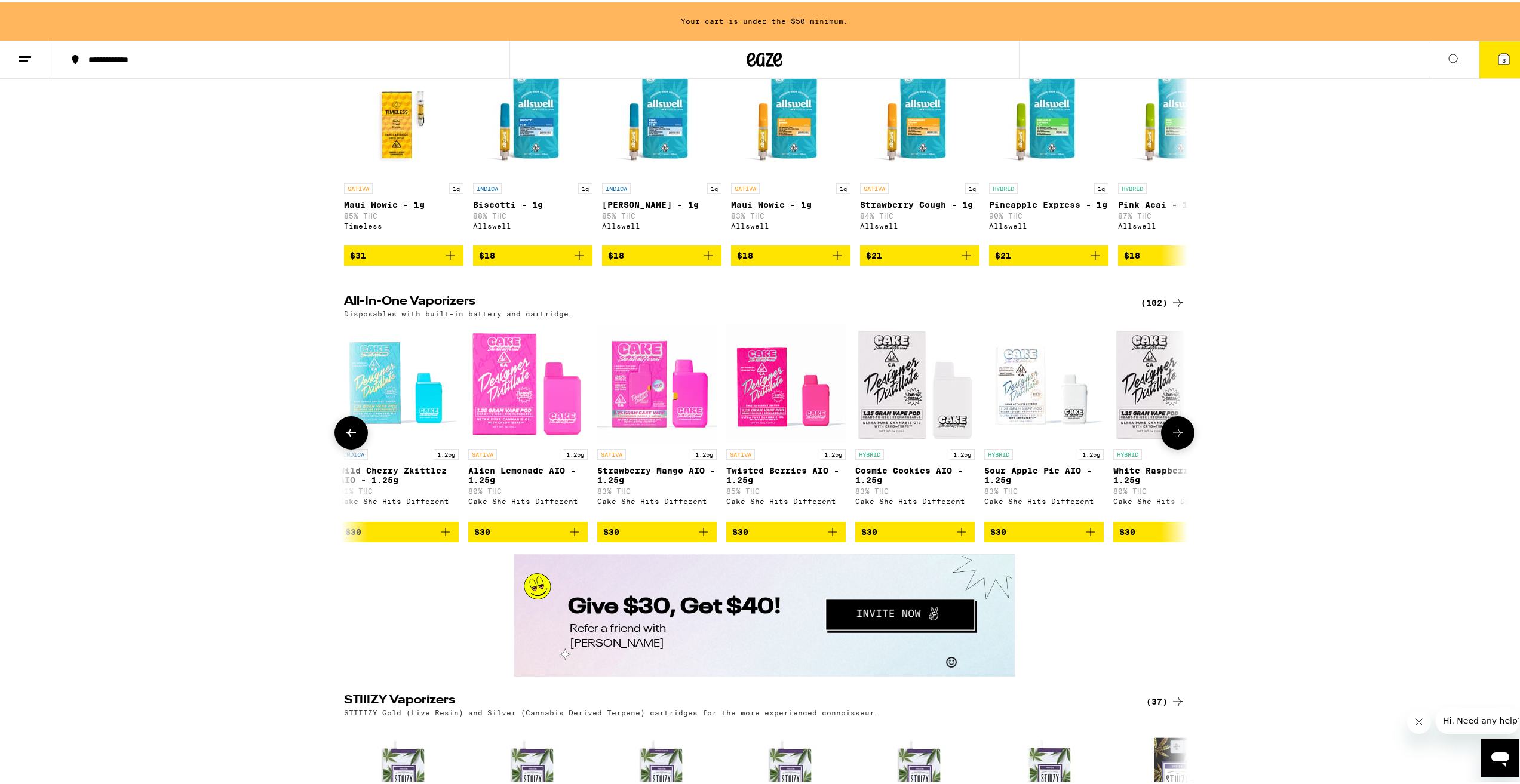
click at [933, 537] on span "$30" at bounding box center [915, 530] width 108 height 15
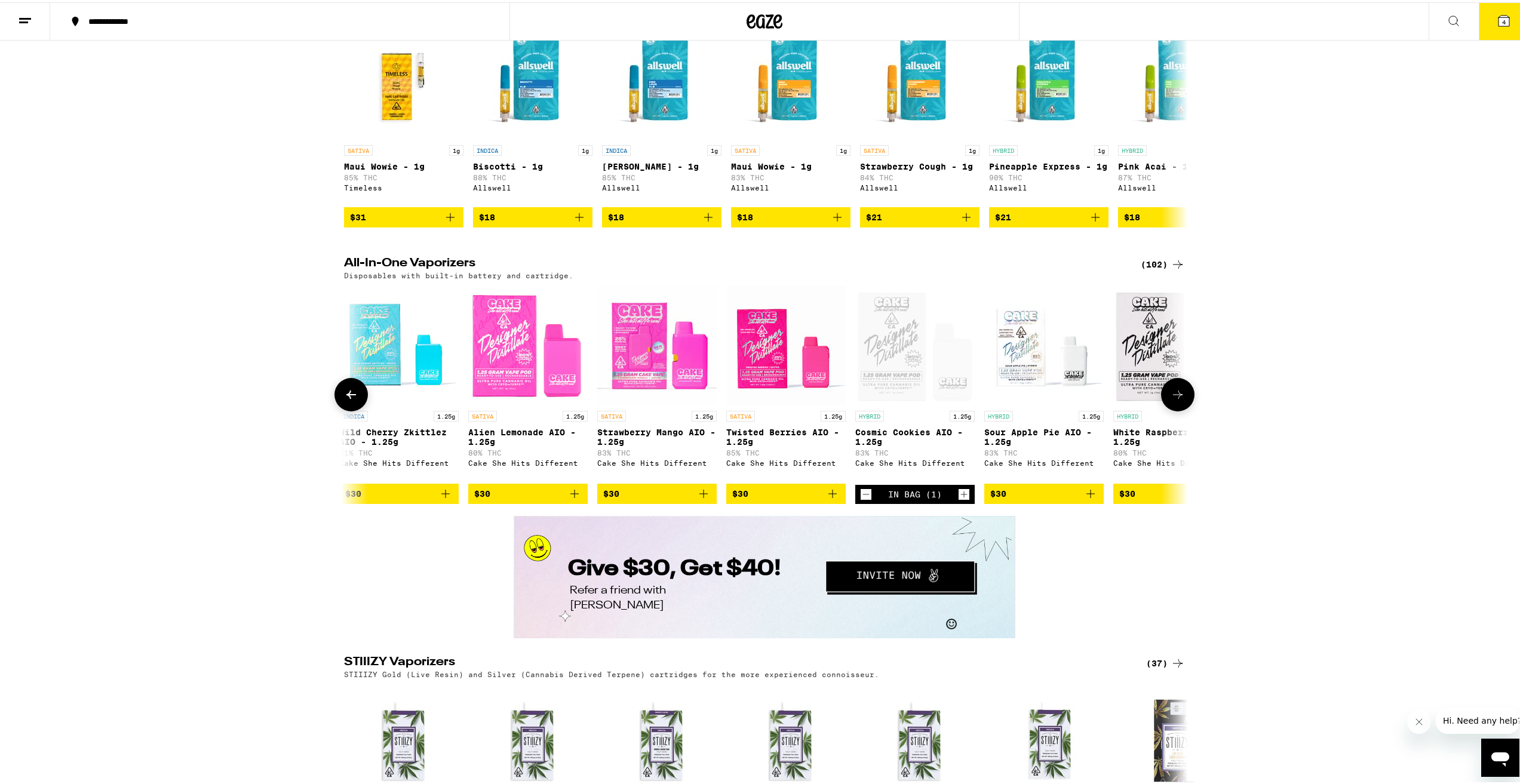
scroll to position [1792, 0]
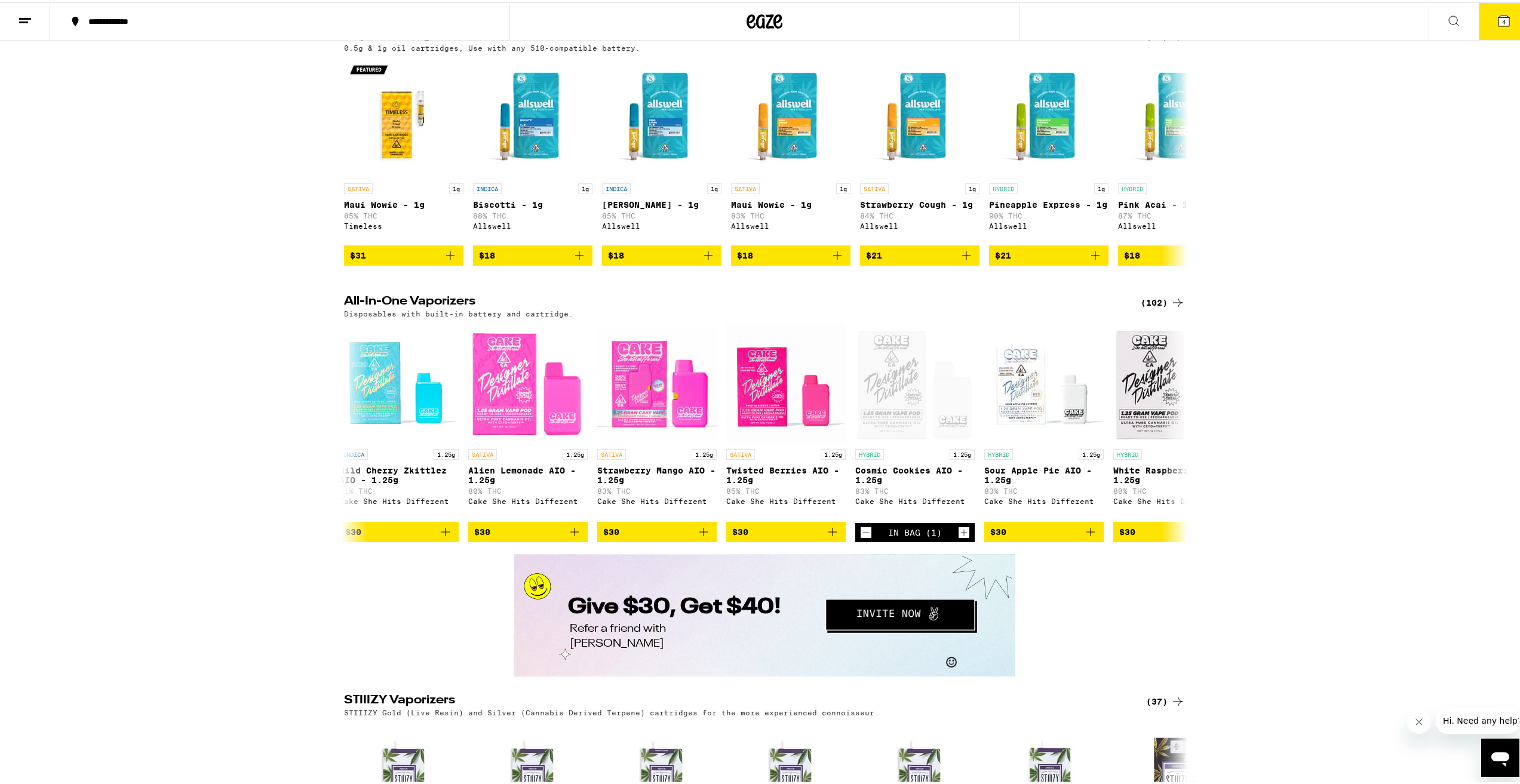
click at [1502, 20] on span "4" at bounding box center [1504, 19] width 3 height 7
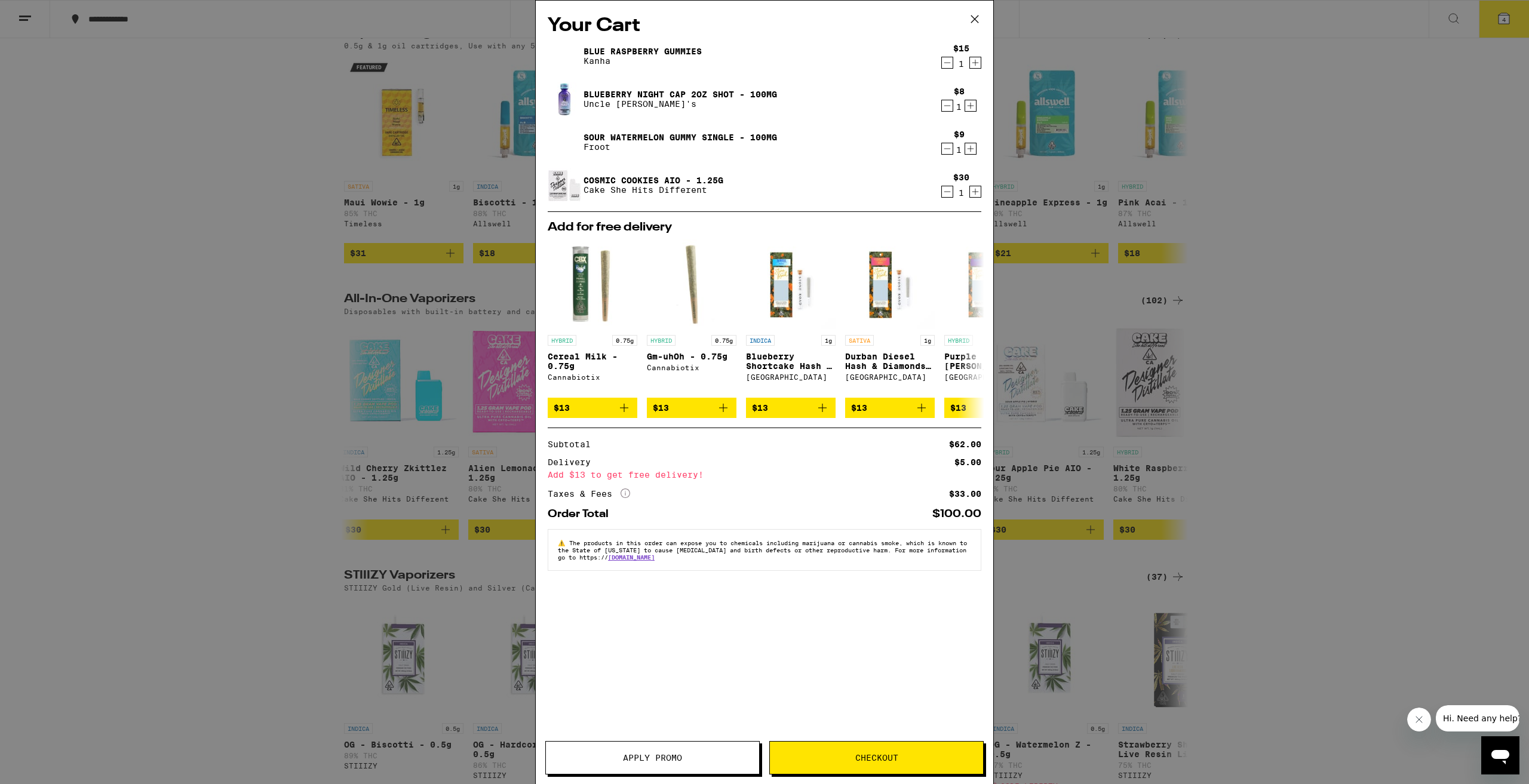
click at [674, 769] on button "Apply Promo" at bounding box center [652, 757] width 215 height 33
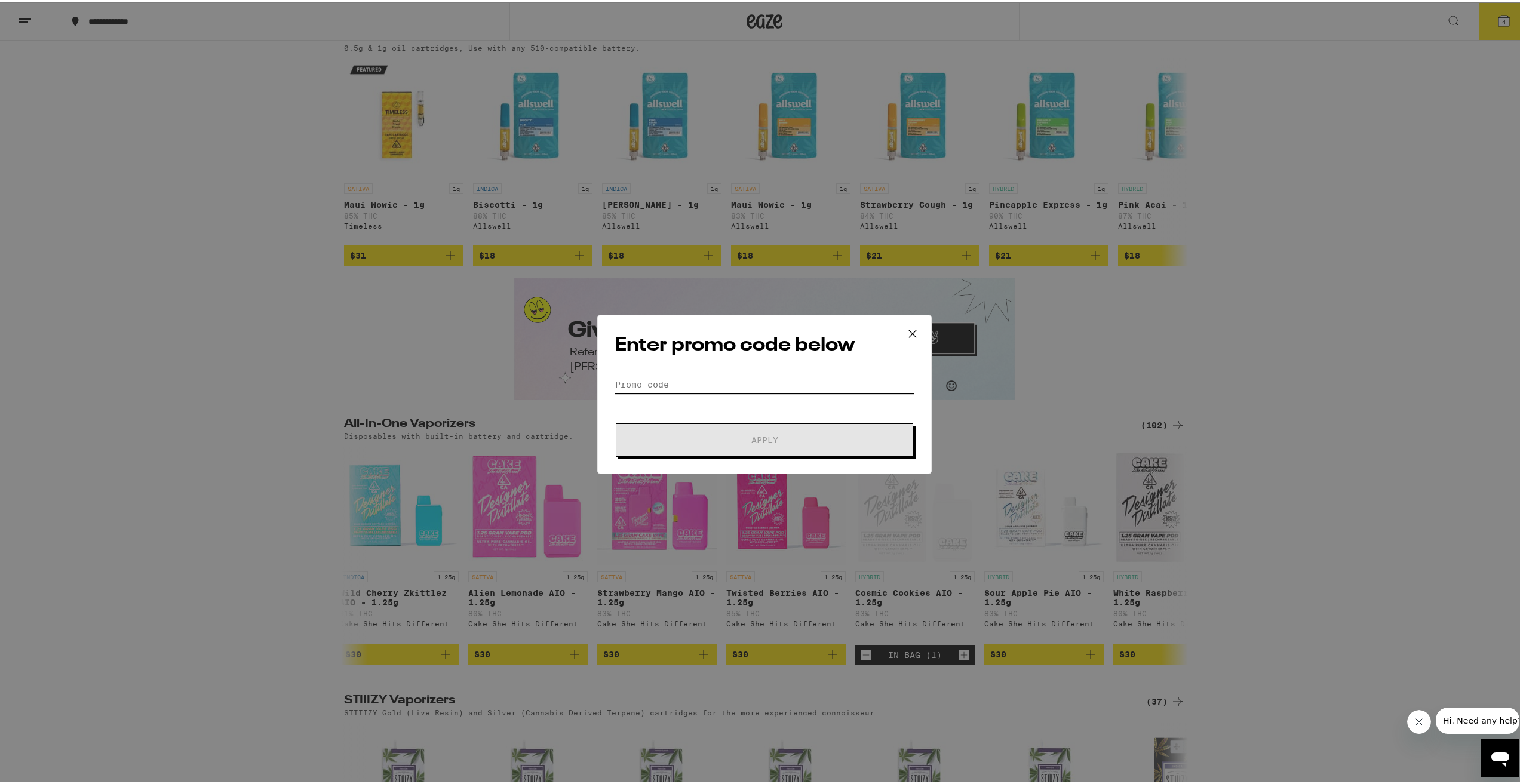
click at [719, 377] on input "Promo Code" at bounding box center [765, 382] width 300 height 18
click at [909, 328] on icon at bounding box center [912, 331] width 7 height 7
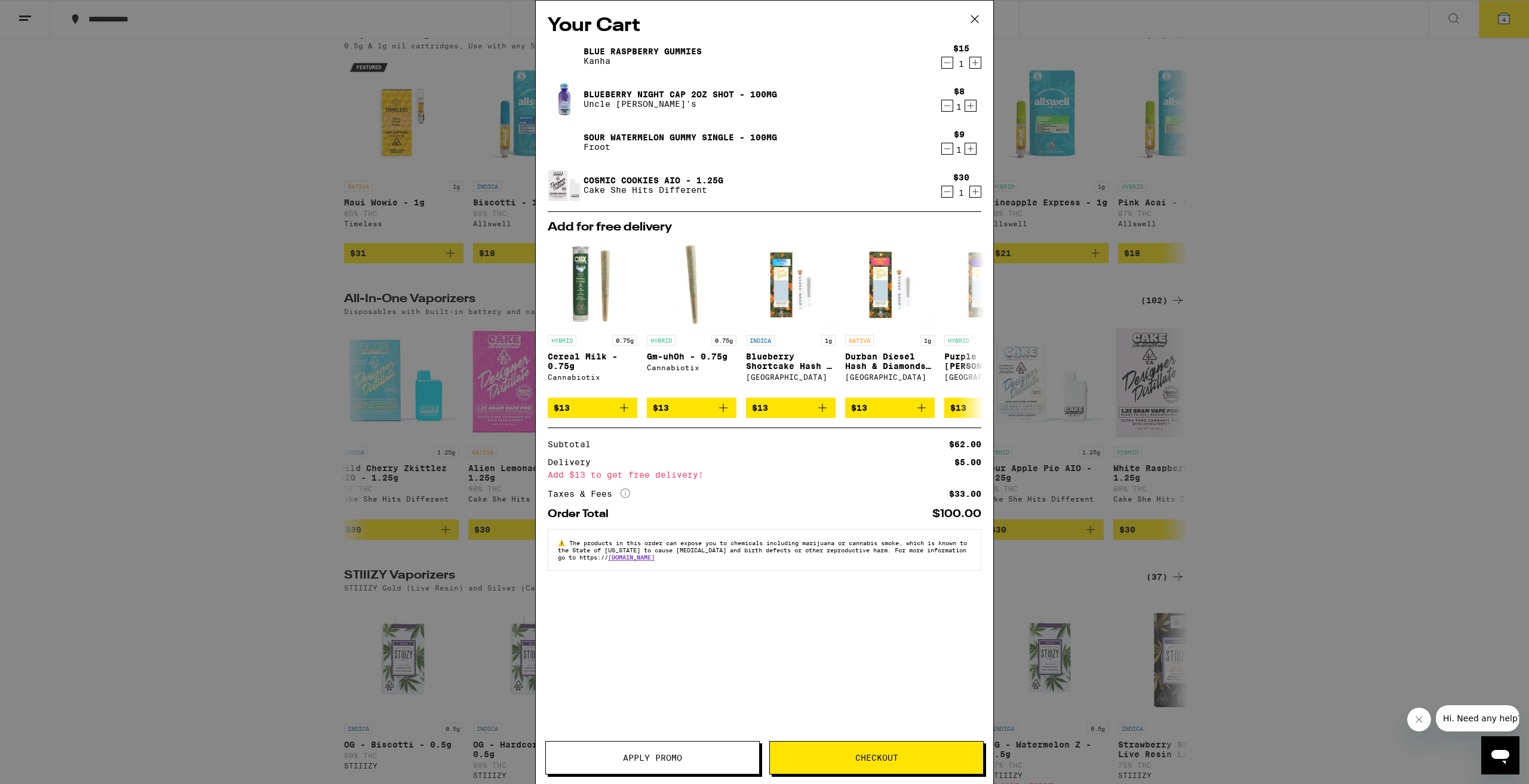
click at [976, 16] on icon at bounding box center [975, 19] width 18 height 18
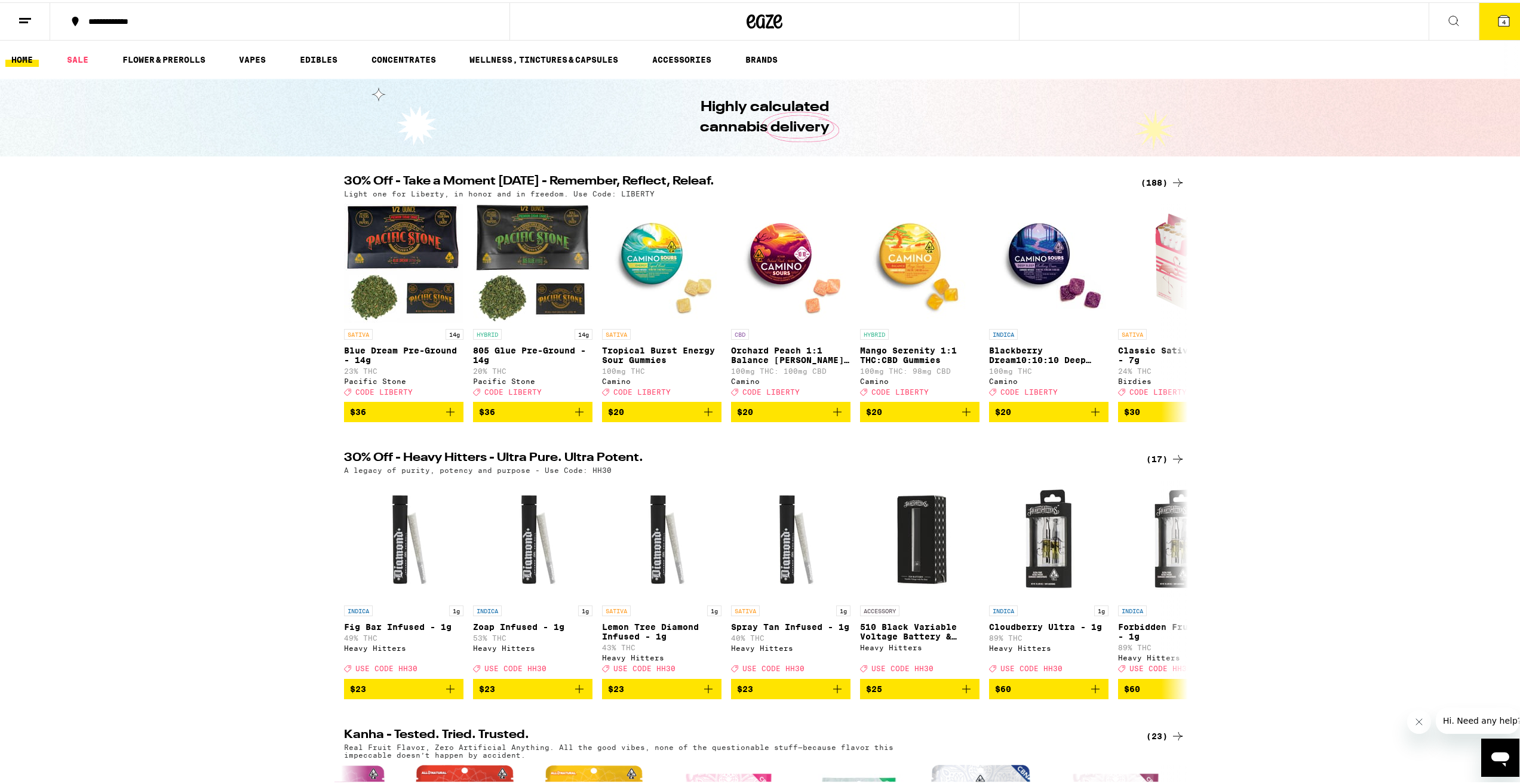
click at [1509, 23] on button "4" at bounding box center [1504, 19] width 50 height 37
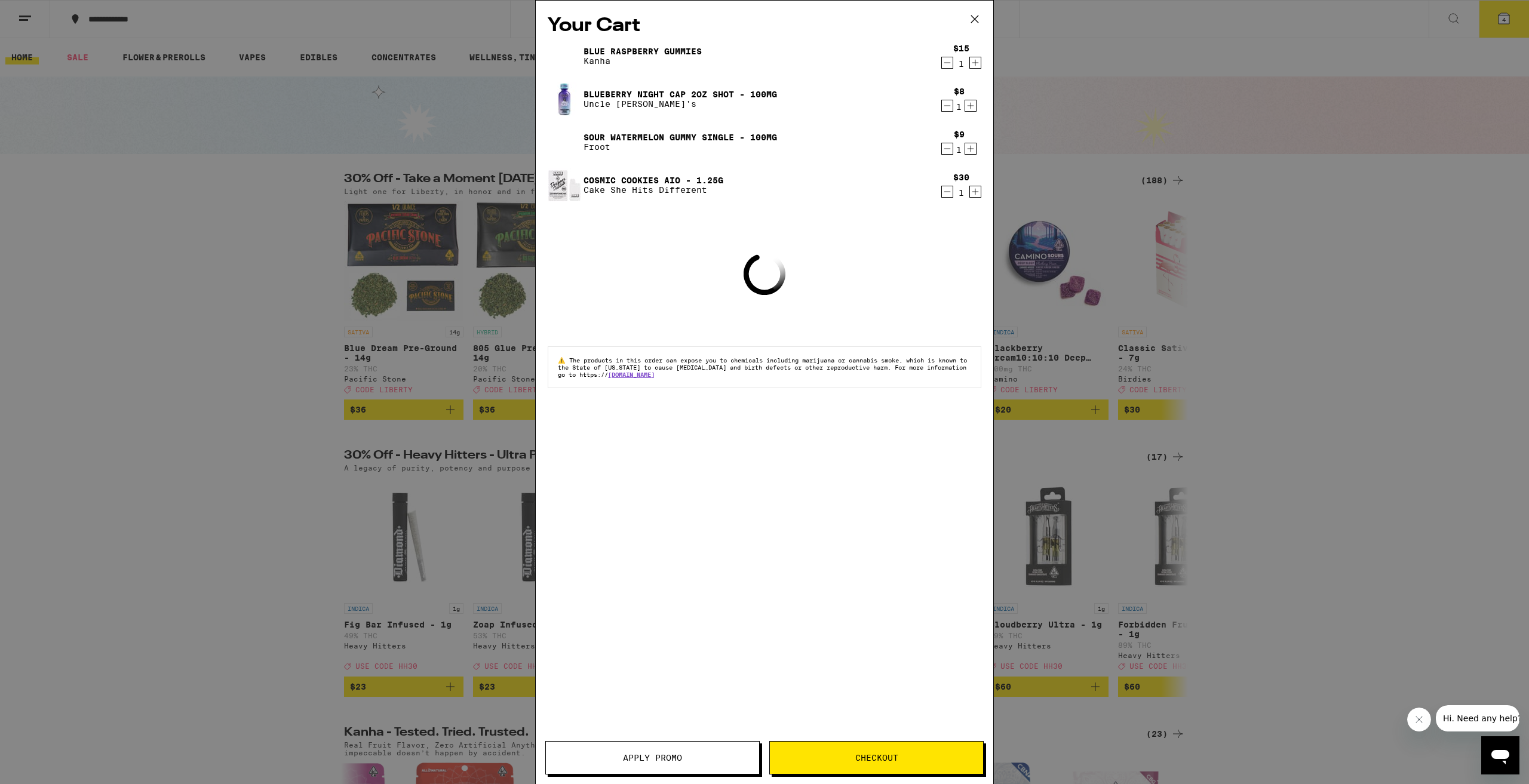
click at [690, 756] on span "Apply Promo" at bounding box center [652, 757] width 213 height 8
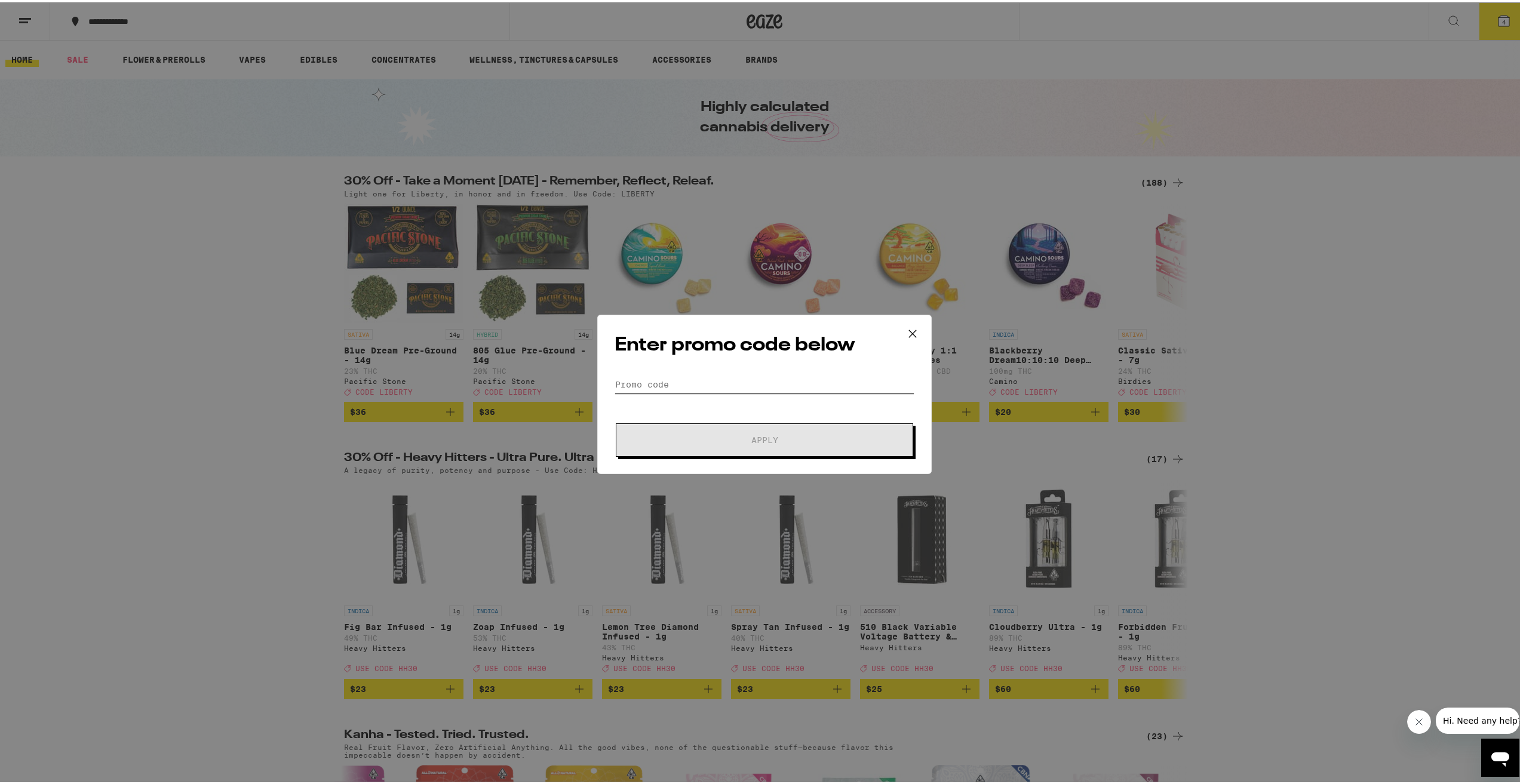
click at [720, 374] on input "Promo Code" at bounding box center [765, 382] width 300 height 18
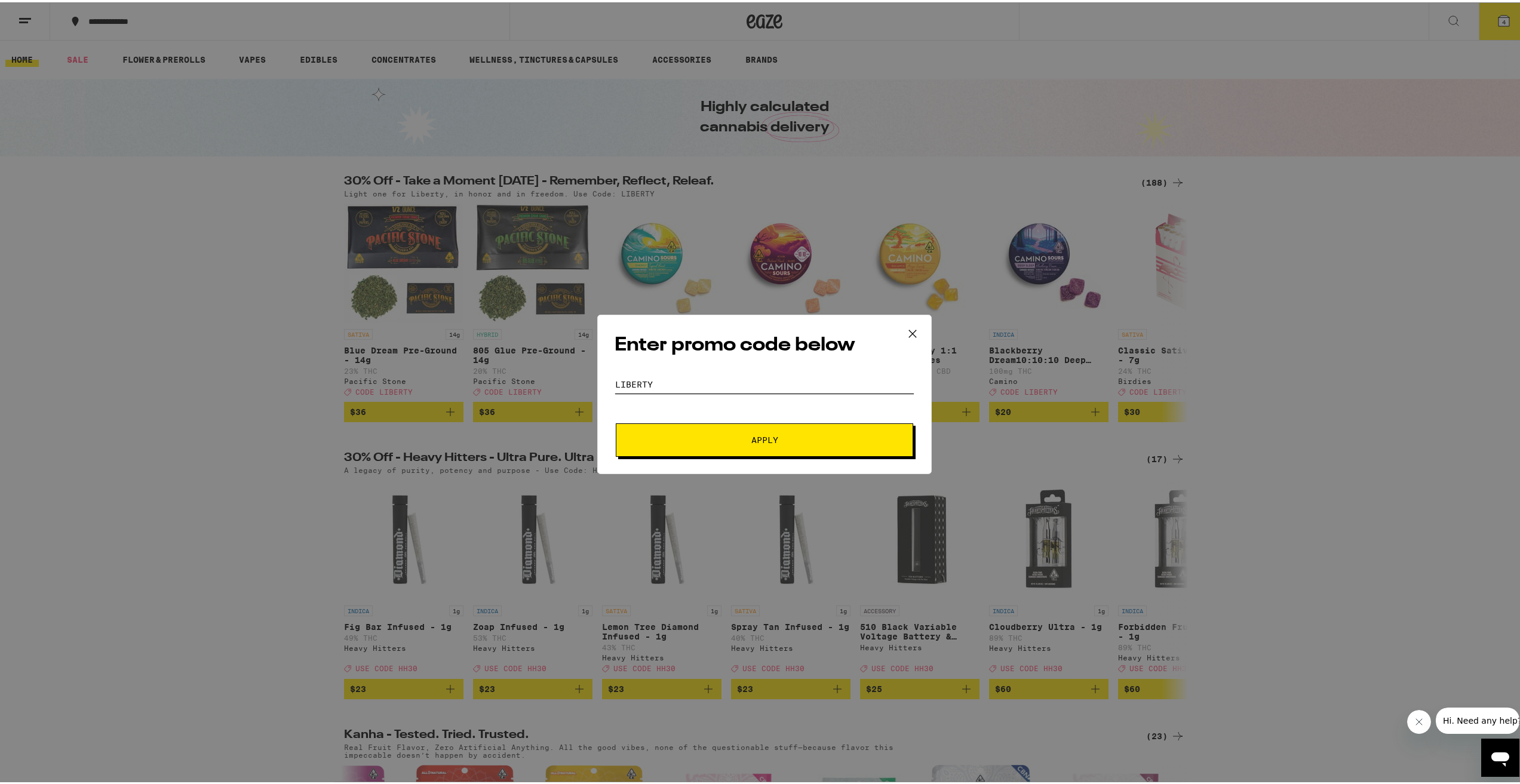
type input "LIBERTY"
click at [879, 449] on button "Apply" at bounding box center [764, 437] width 297 height 33
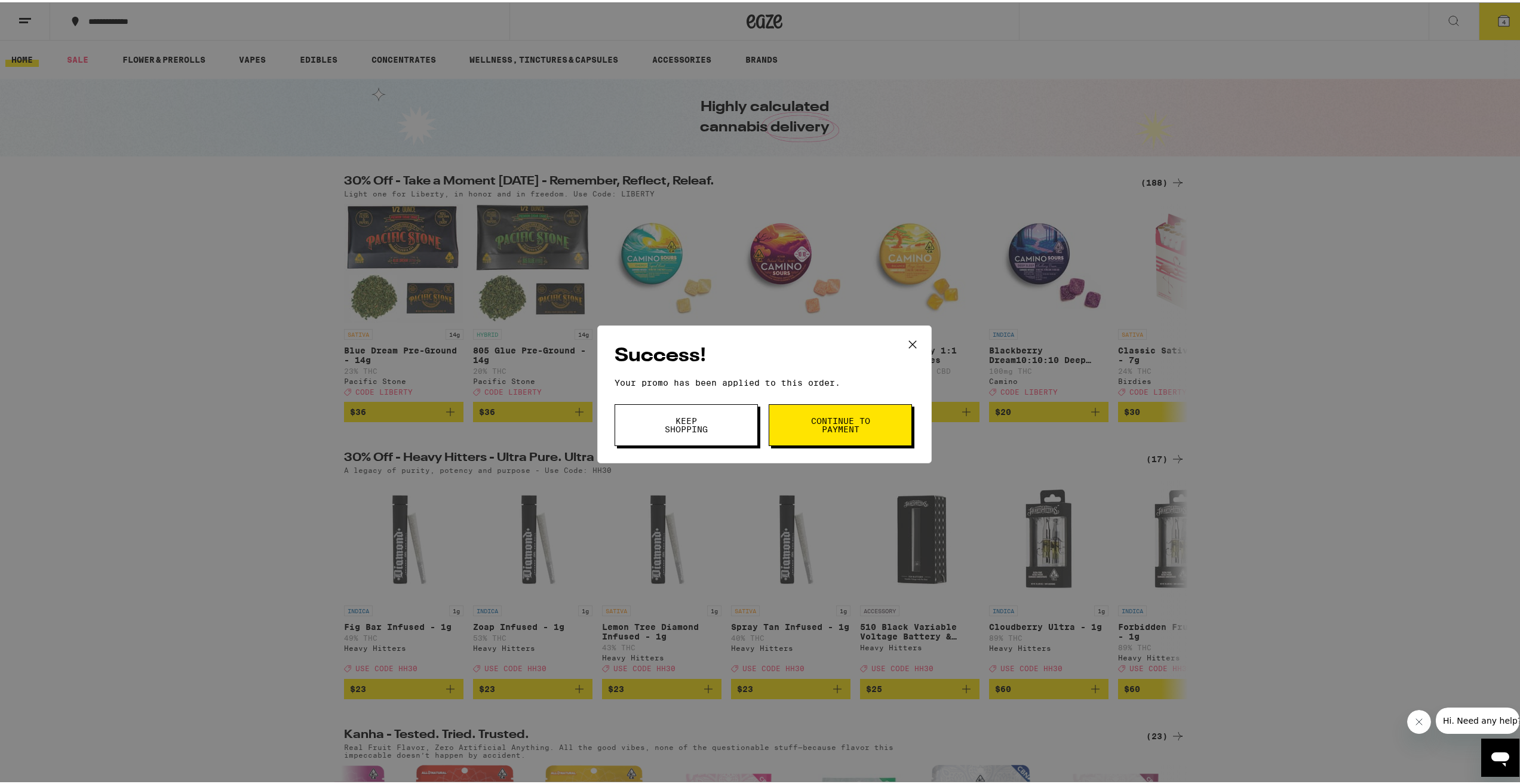
click at [838, 420] on span "Continue to payment" at bounding box center [840, 423] width 61 height 17
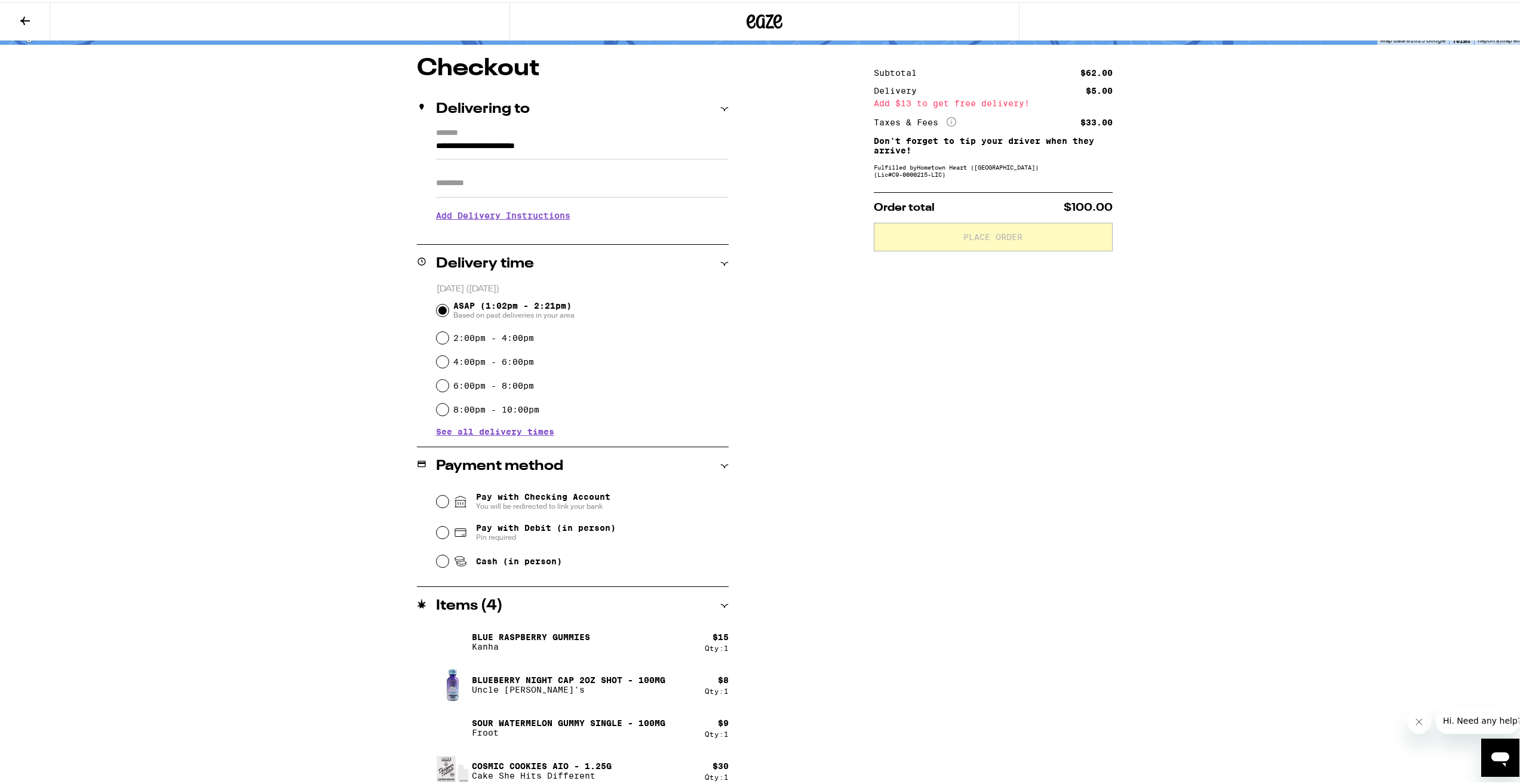
scroll to position [101, 0]
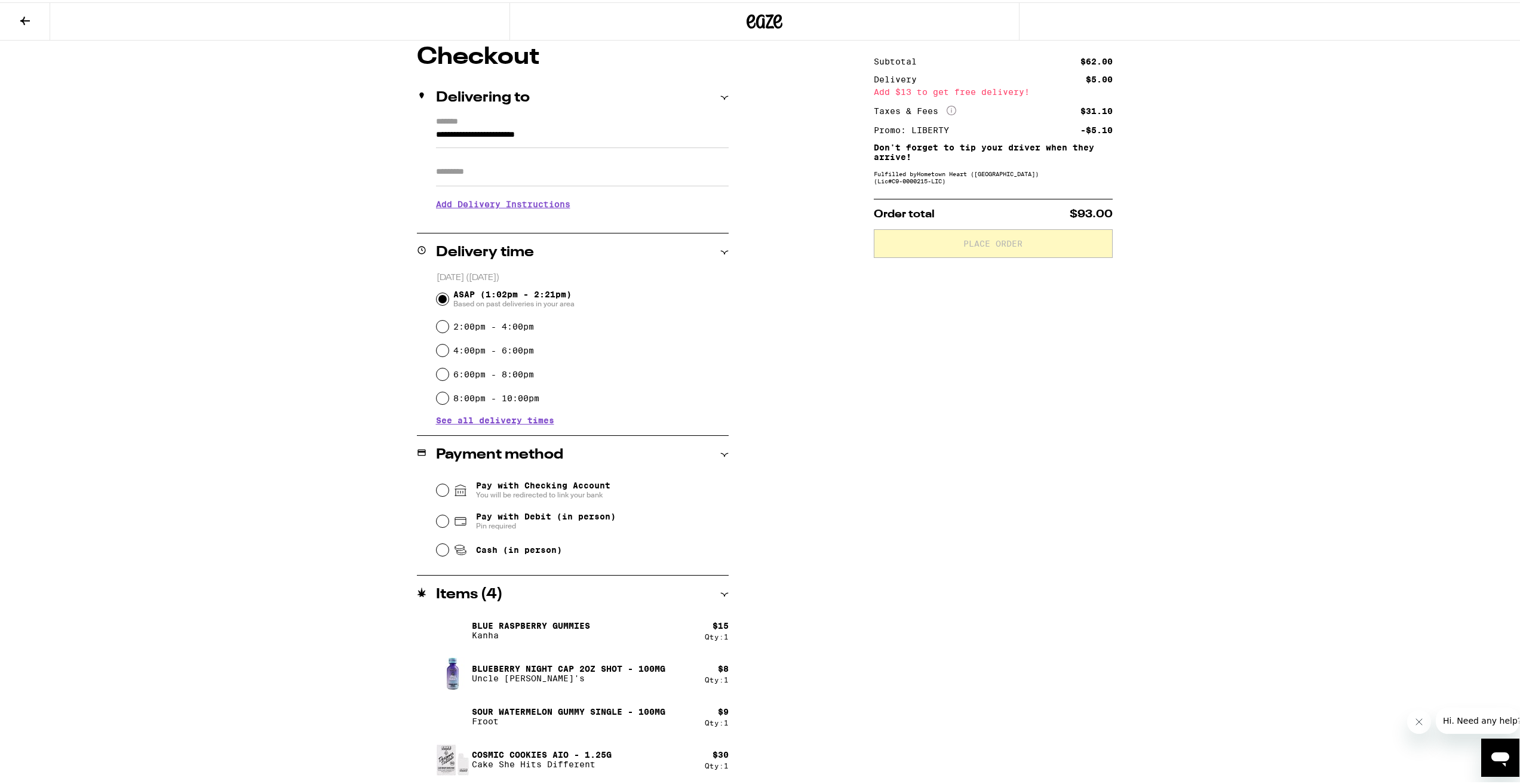
click at [531, 514] on span "Pay with Debit (in person)" at bounding box center [546, 514] width 139 height 10
click at [449, 514] on input "Pay with Debit (in person) Pin required" at bounding box center [442, 518] width 12 height 12
radio input "true"
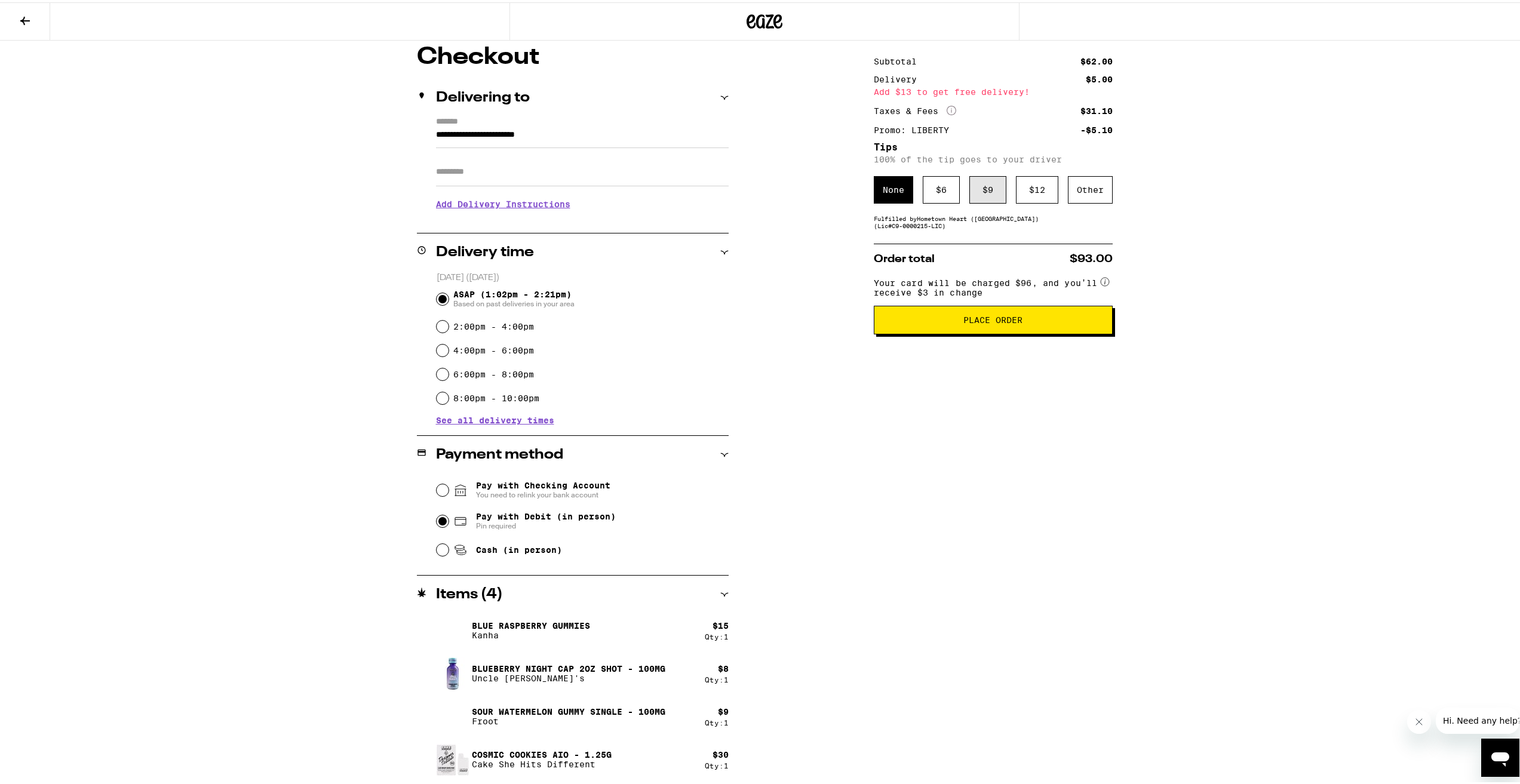
click at [977, 182] on div "$ 9" at bounding box center [988, 188] width 37 height 28
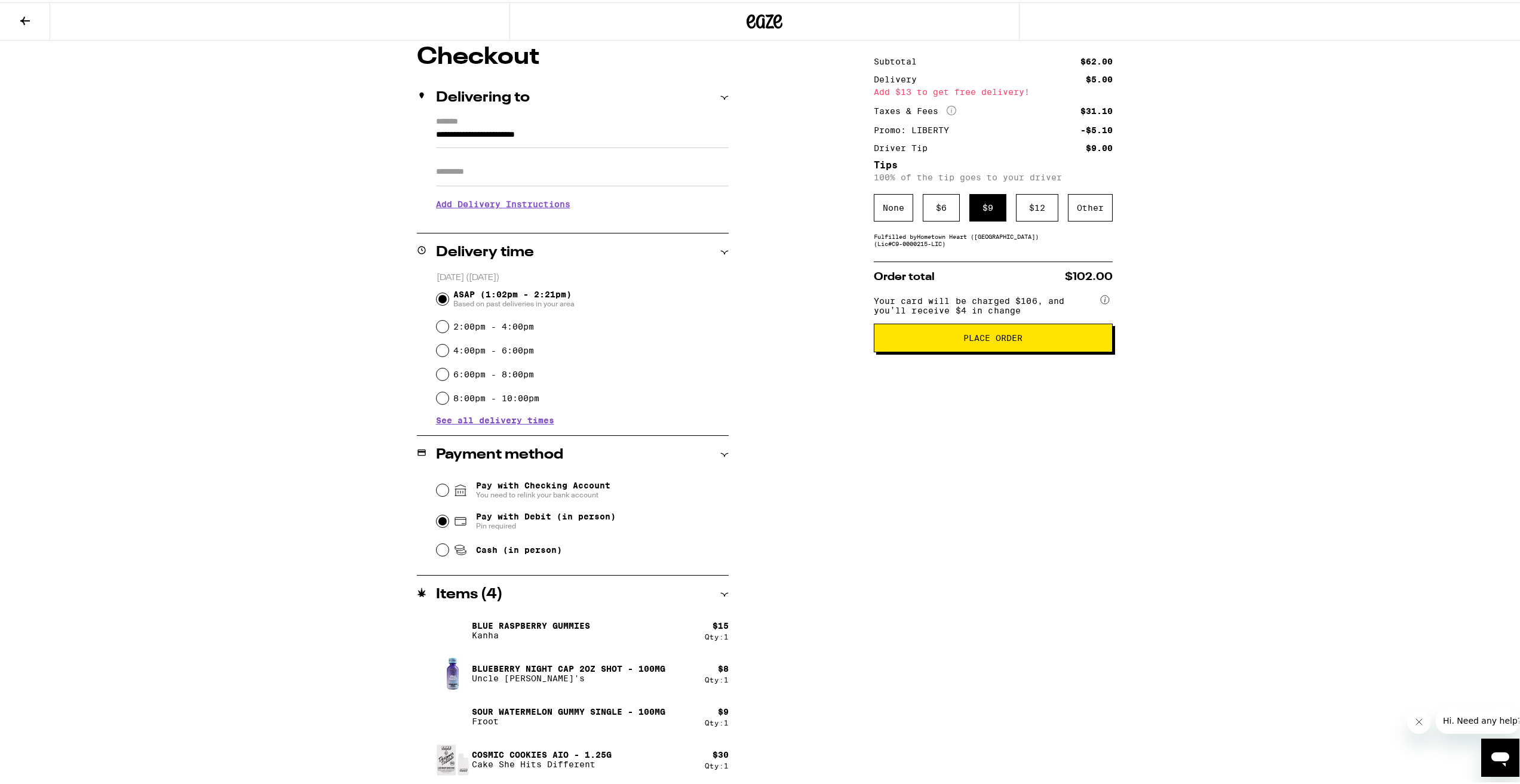
click at [999, 339] on span "Place Order" at bounding box center [993, 335] width 59 height 8
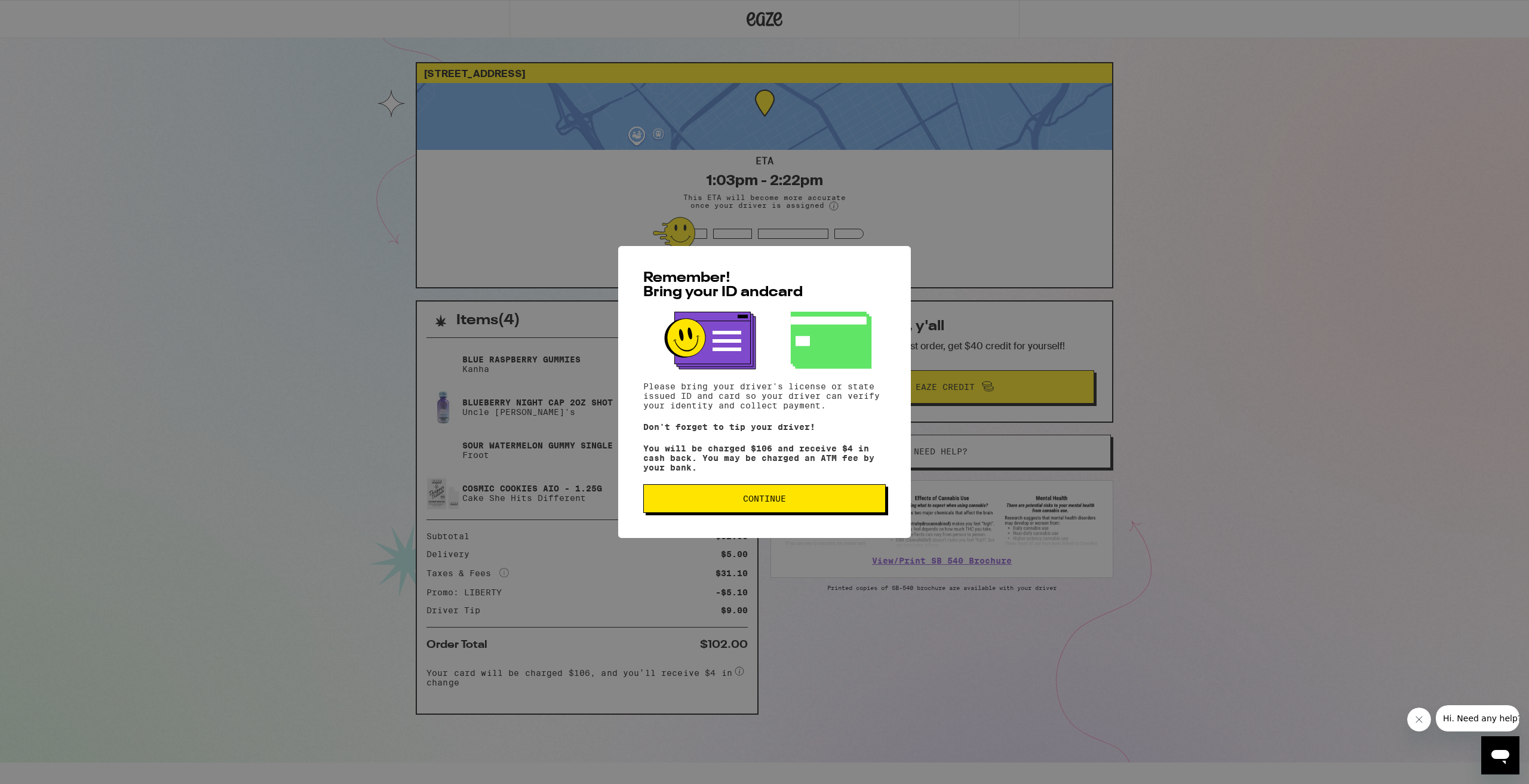
click at [804, 496] on button "Continue" at bounding box center [764, 498] width 242 height 28
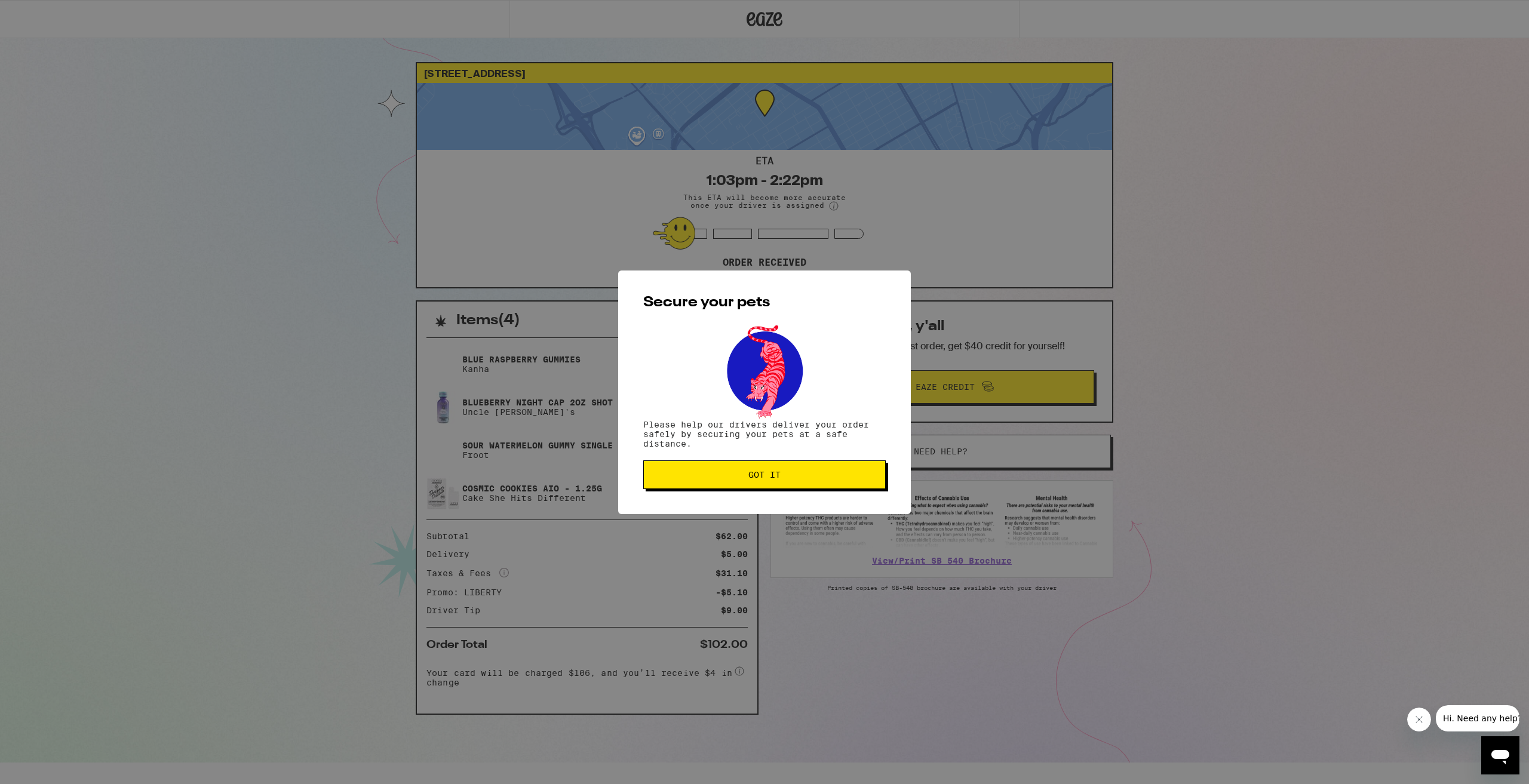
click at [810, 465] on button "Got it" at bounding box center [764, 474] width 242 height 28
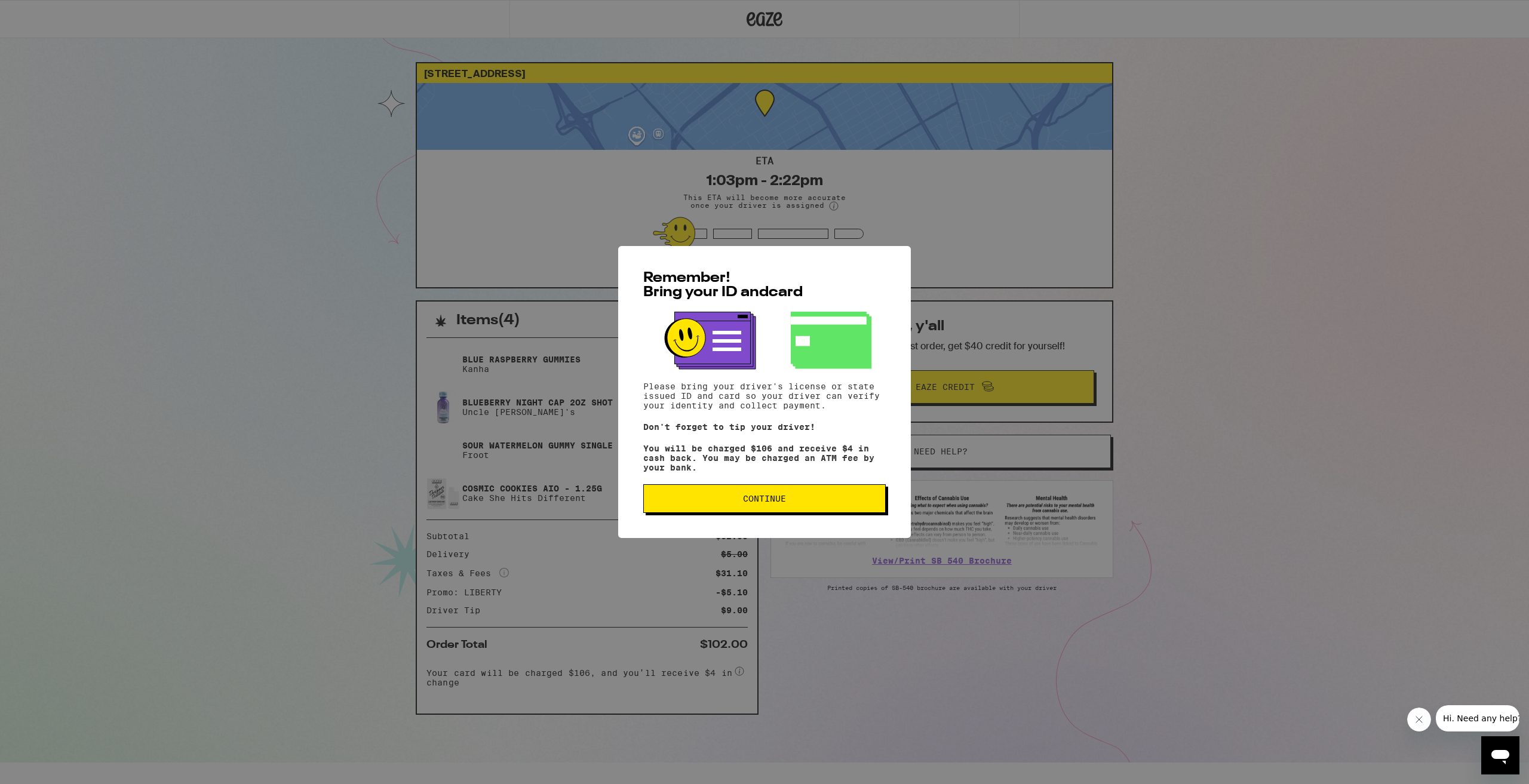
click at [805, 503] on span "Continue" at bounding box center [764, 498] width 222 height 8
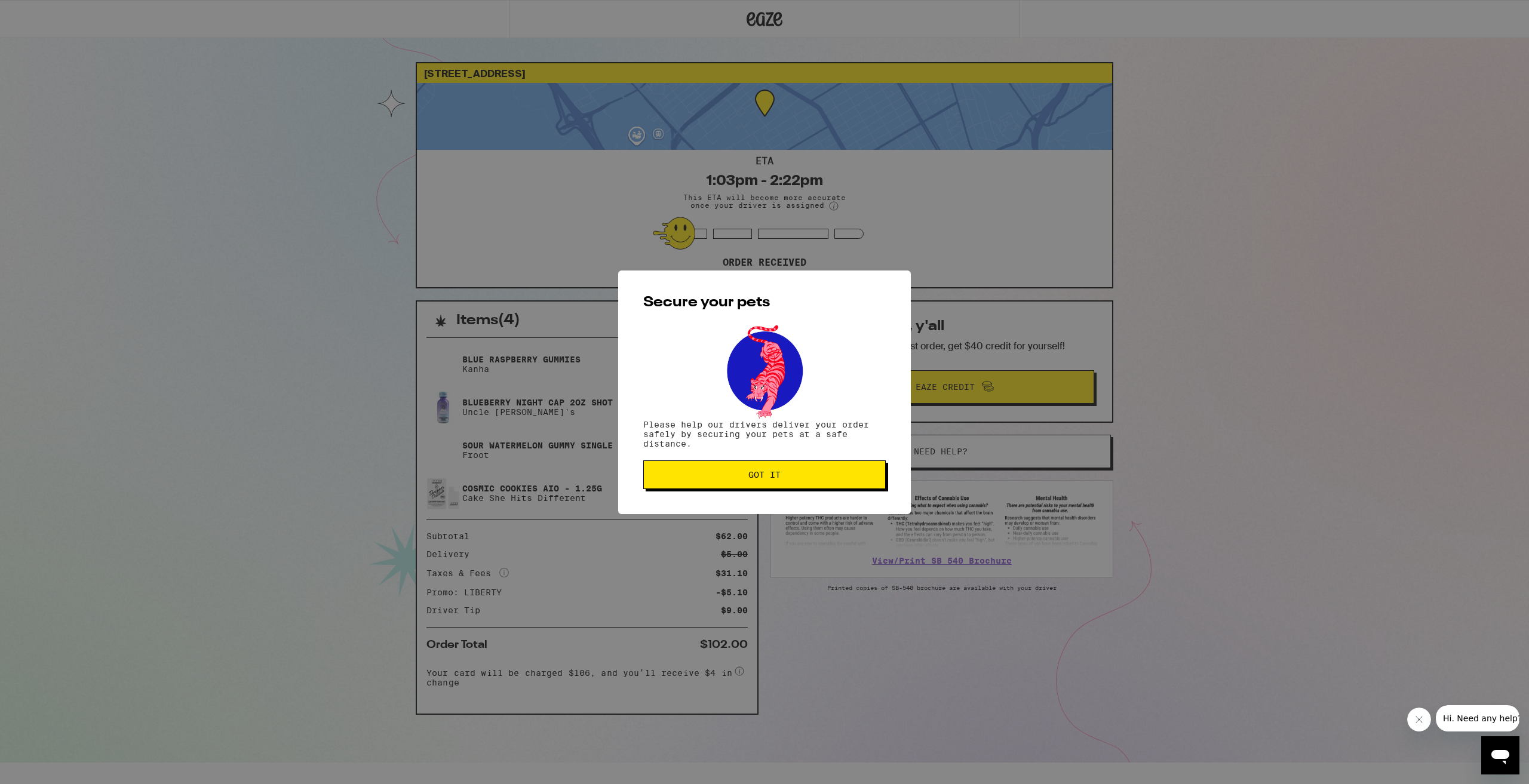
click at [801, 489] on button "Got it" at bounding box center [764, 474] width 242 height 28
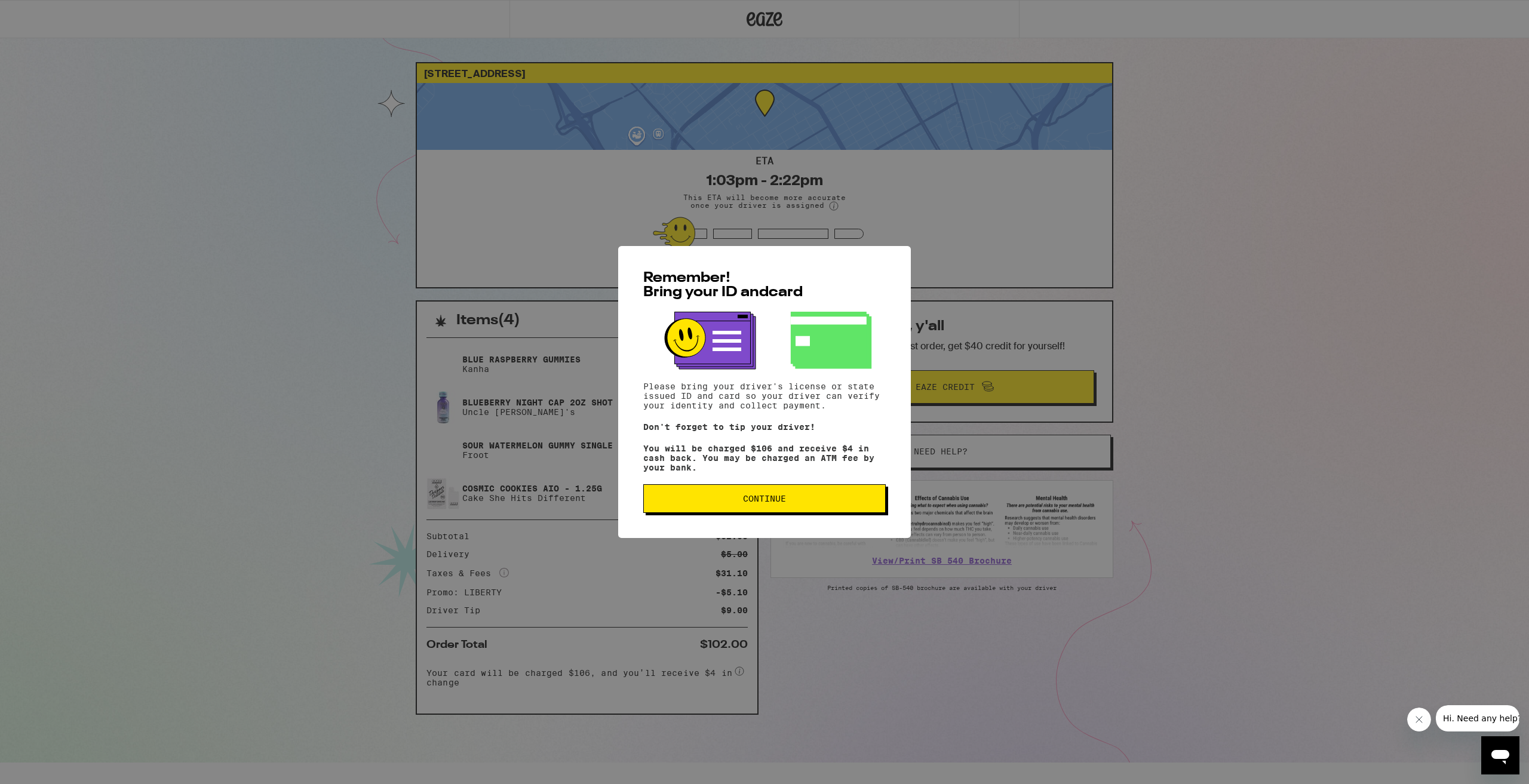
click at [783, 497] on span "Continue" at bounding box center [764, 498] width 43 height 8
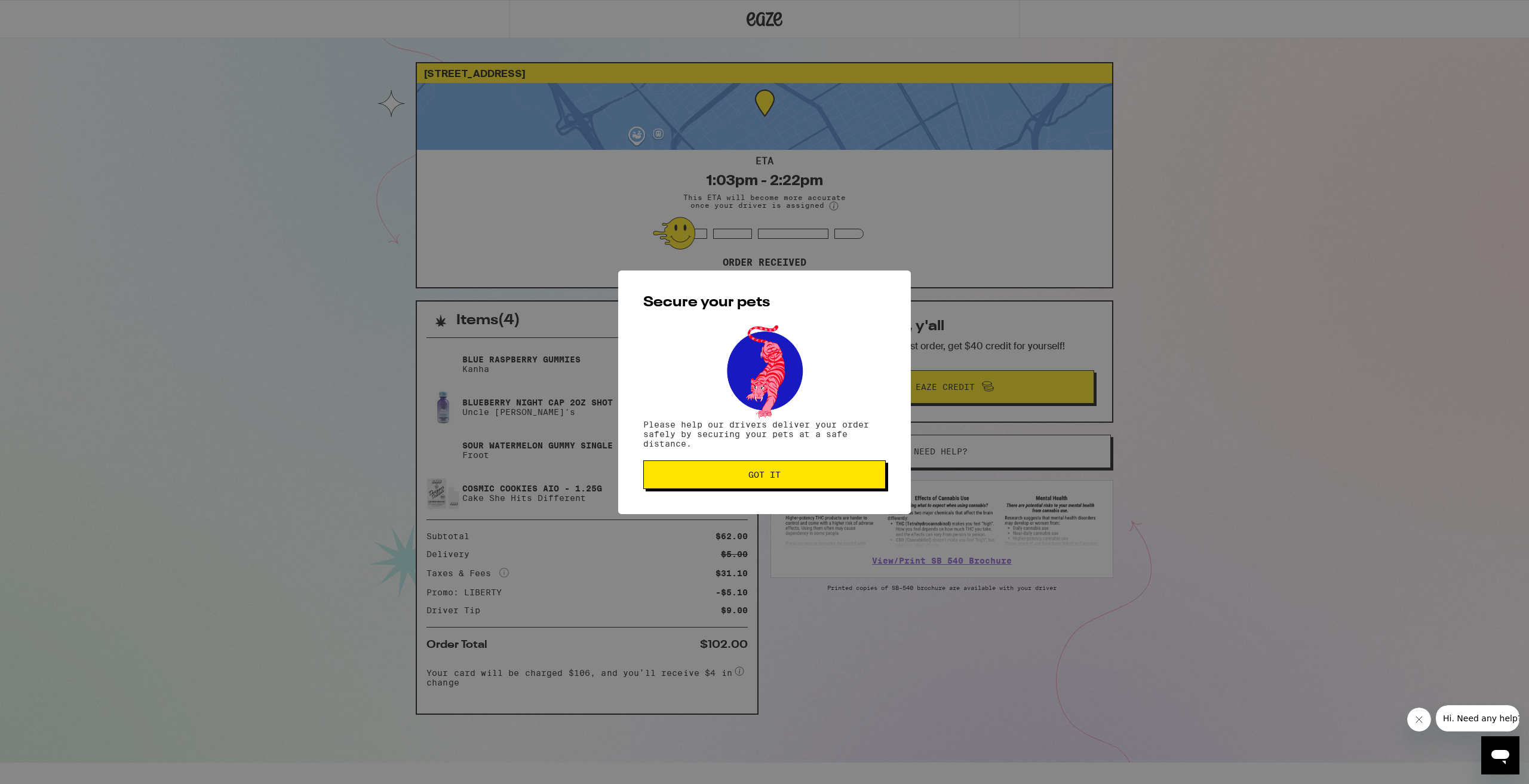
click at [817, 476] on span "Got it" at bounding box center [764, 475] width 222 height 8
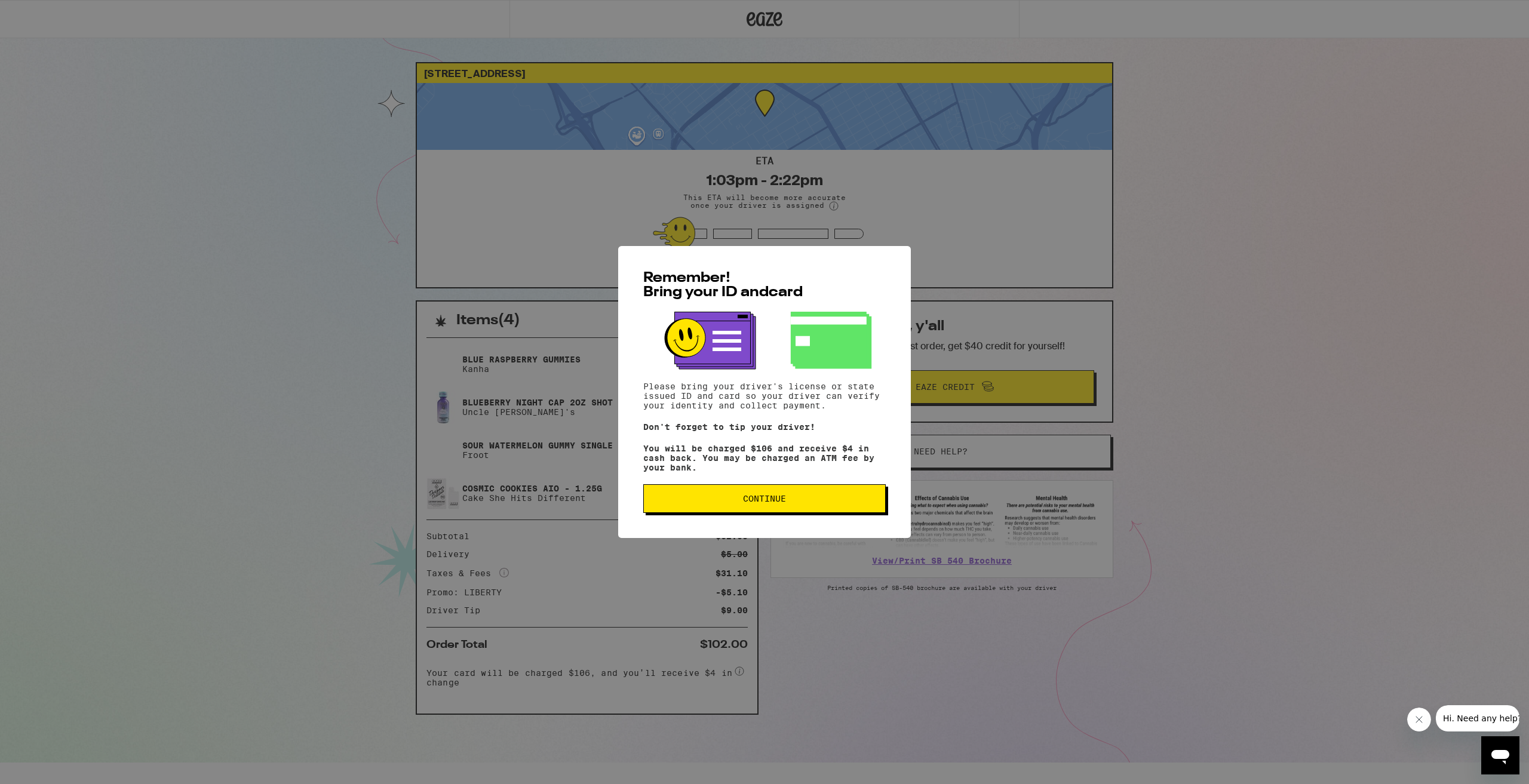
click at [794, 497] on button "Continue" at bounding box center [764, 498] width 242 height 28
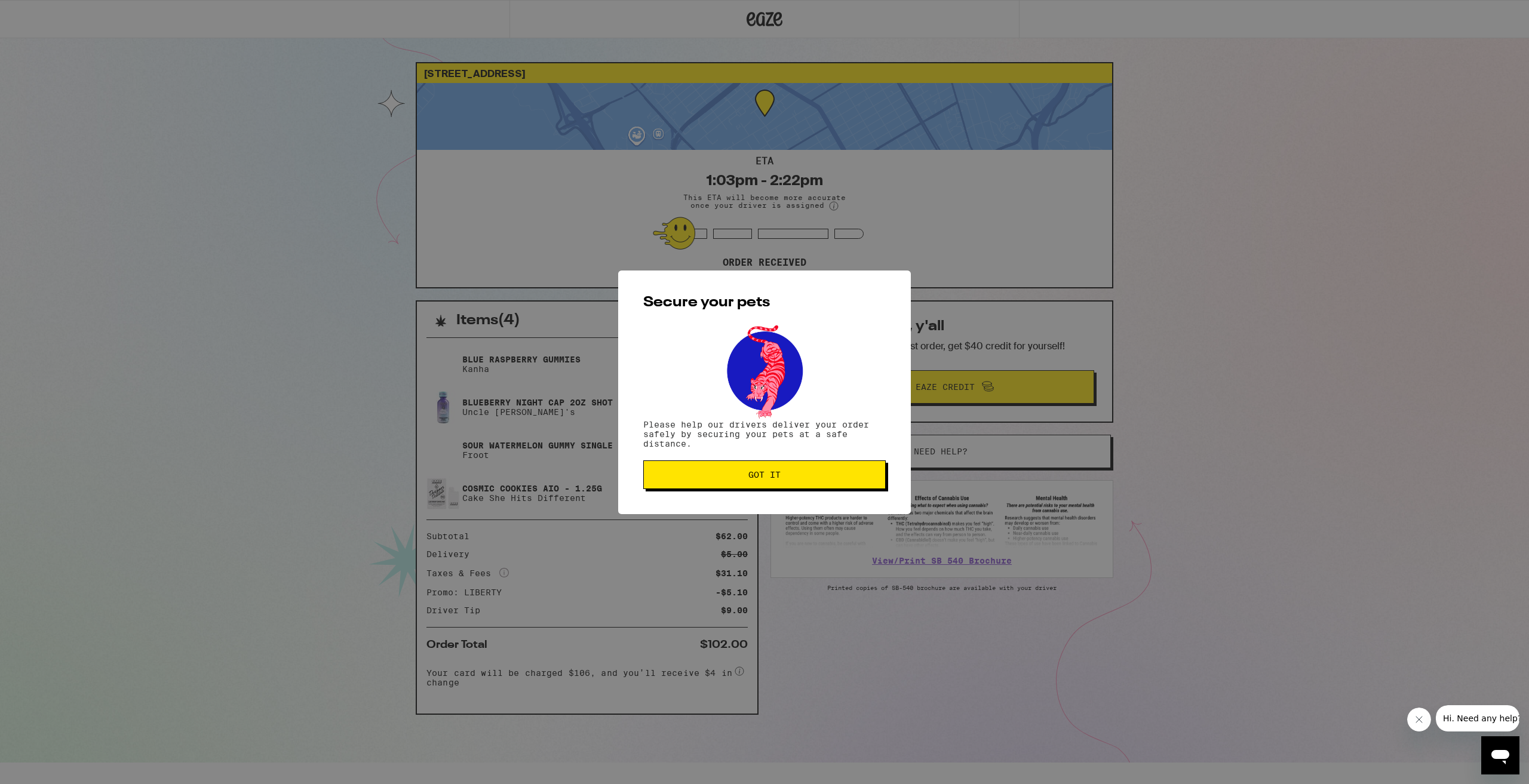
click at [815, 483] on button "Got it" at bounding box center [764, 474] width 242 height 28
